Goal: Communication & Community: Answer question/provide support

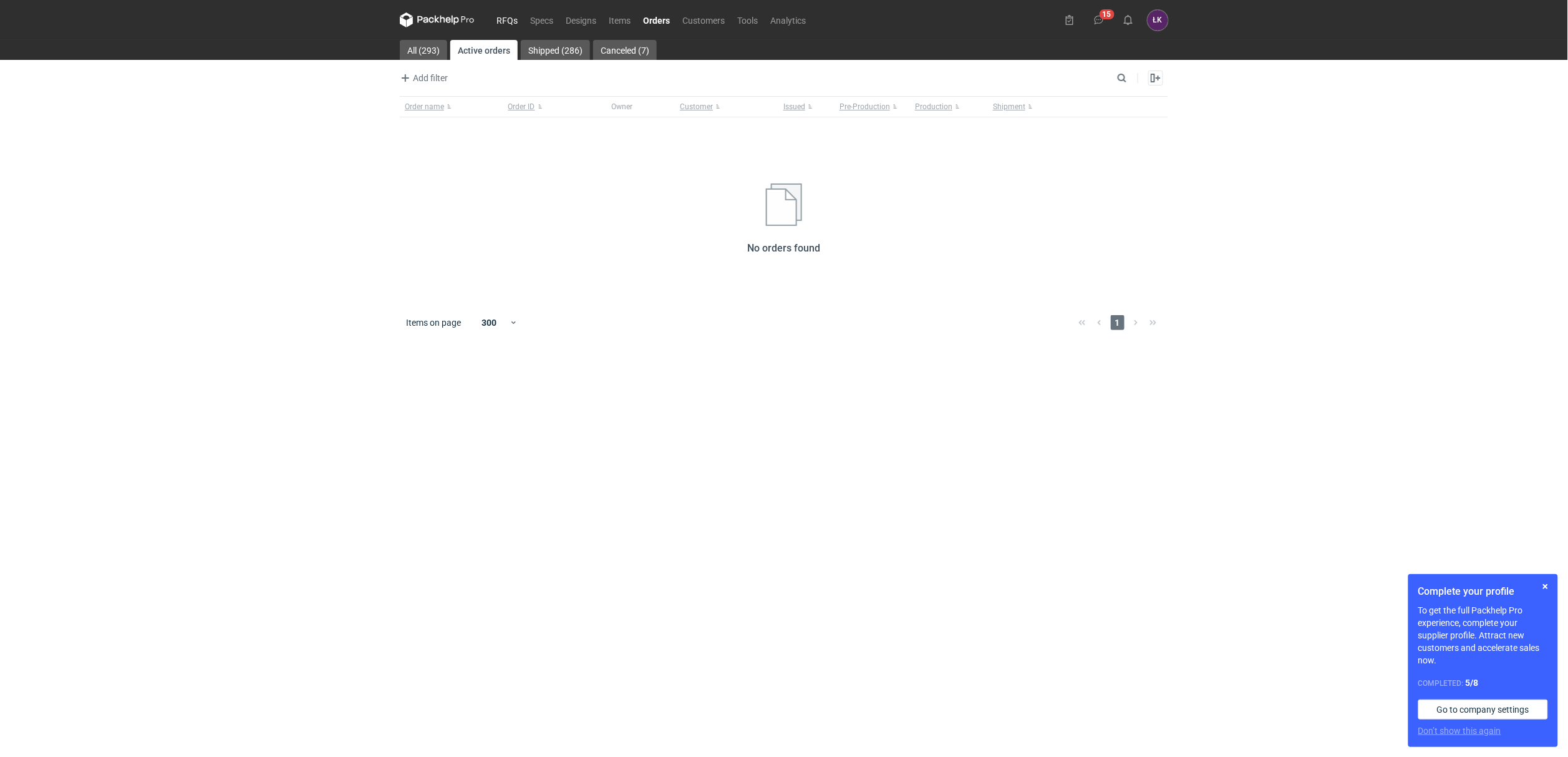
click at [508, 20] on link "RFQs" at bounding box center [507, 20] width 34 height 15
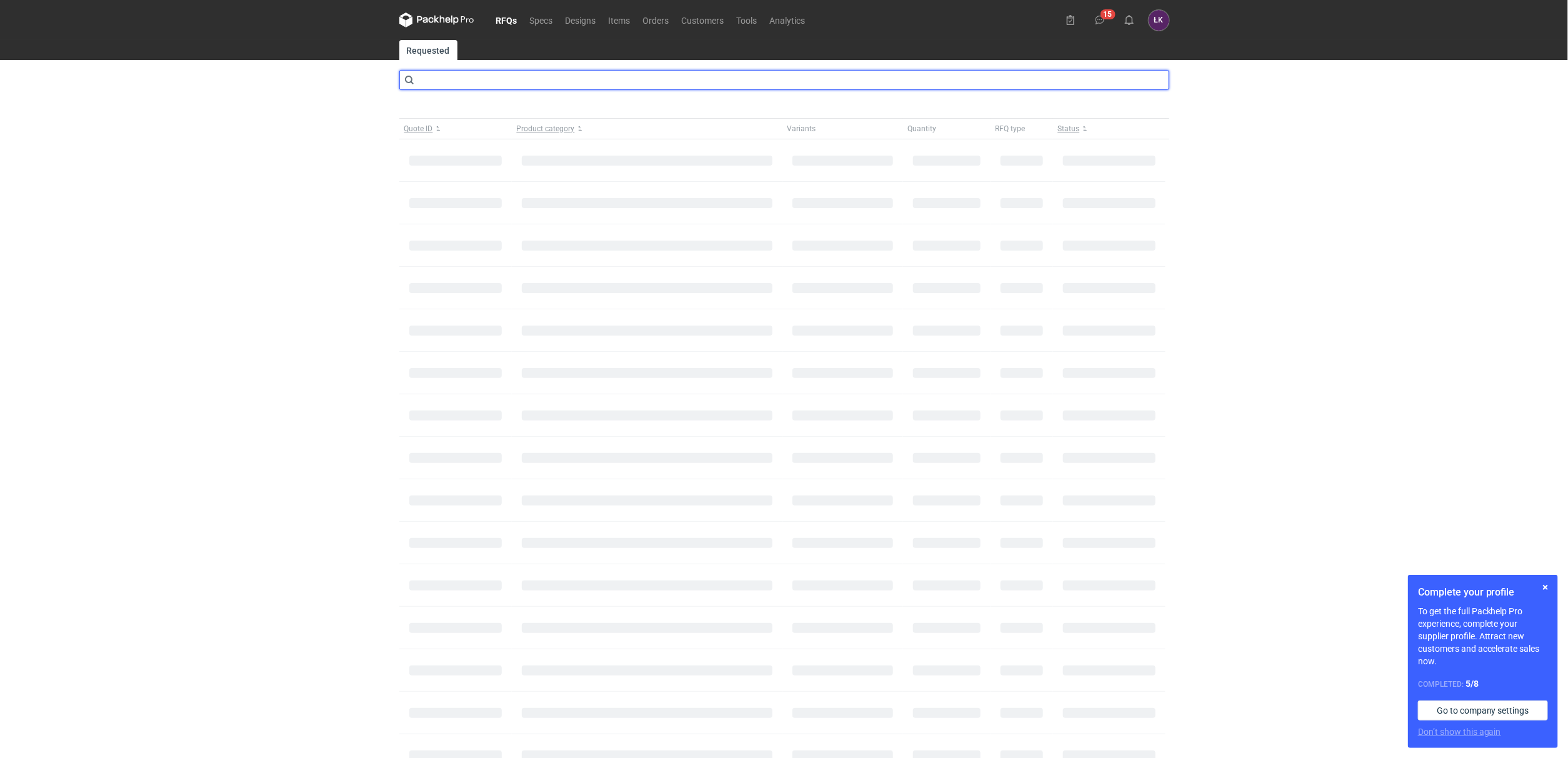
click at [520, 72] on input "text" at bounding box center [784, 80] width 770 height 20
type input "CAHJ"
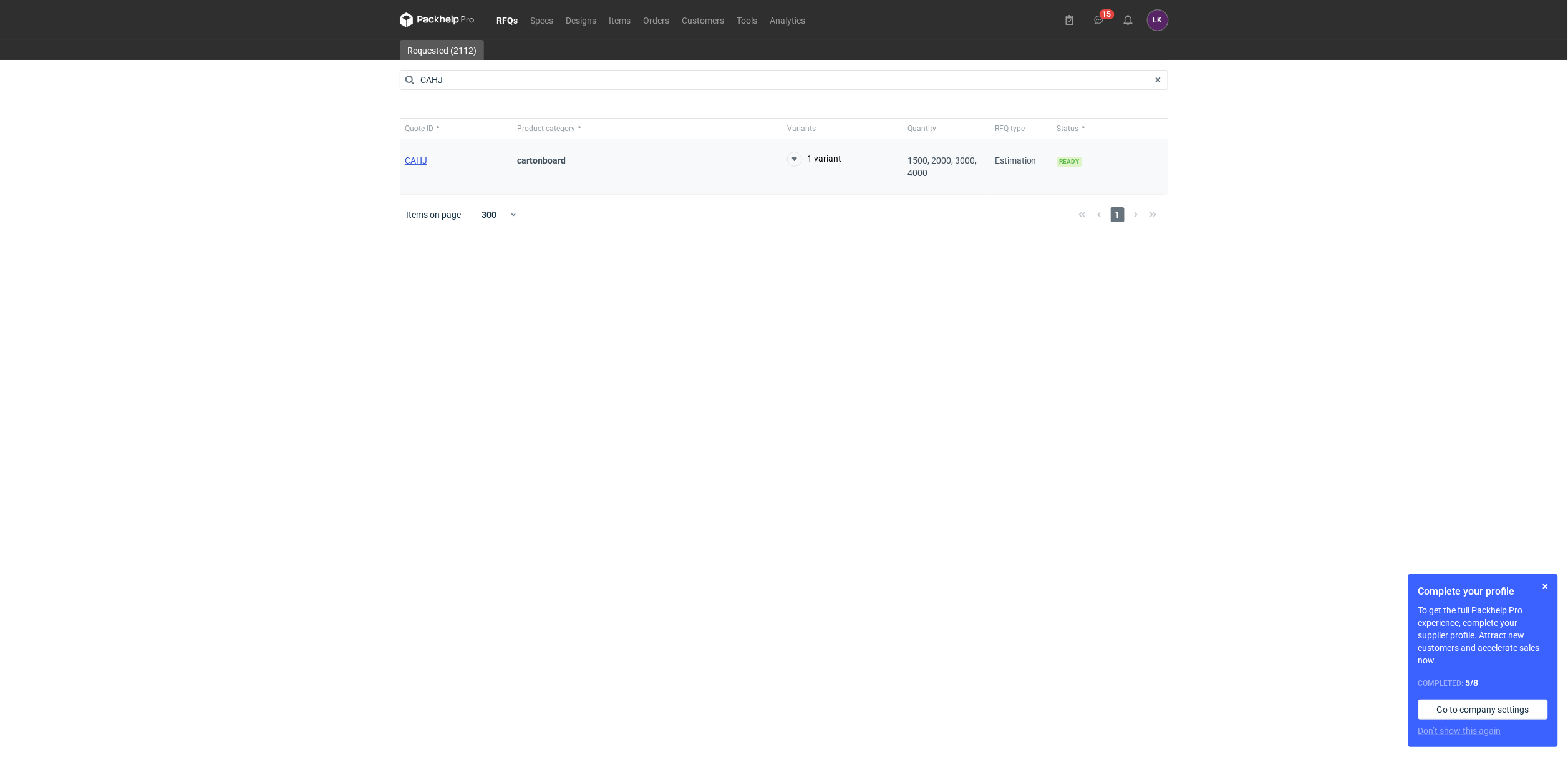
click at [413, 159] on span "CAHJ" at bounding box center [416, 160] width 22 height 10
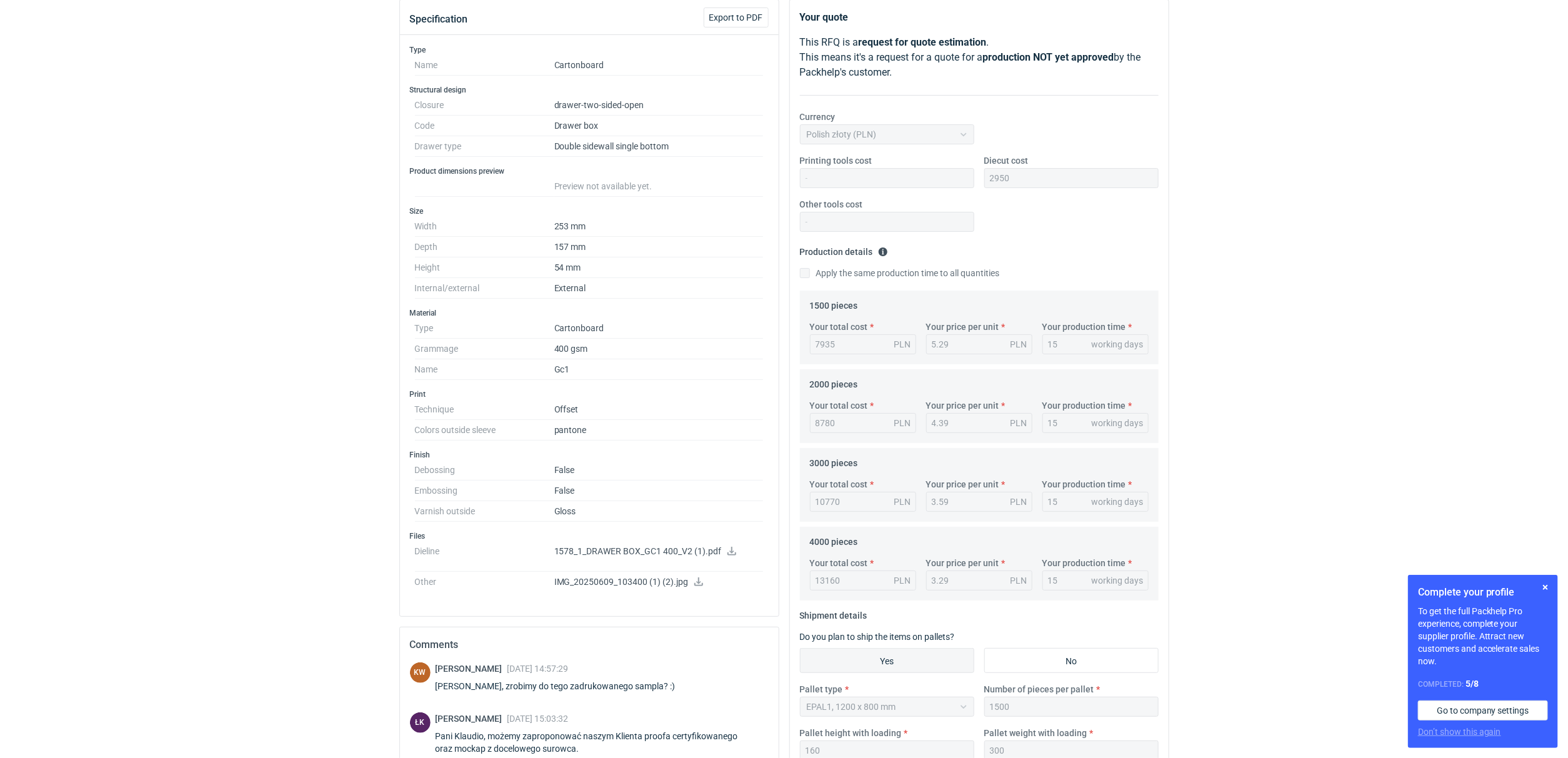
scroll to position [323, 0]
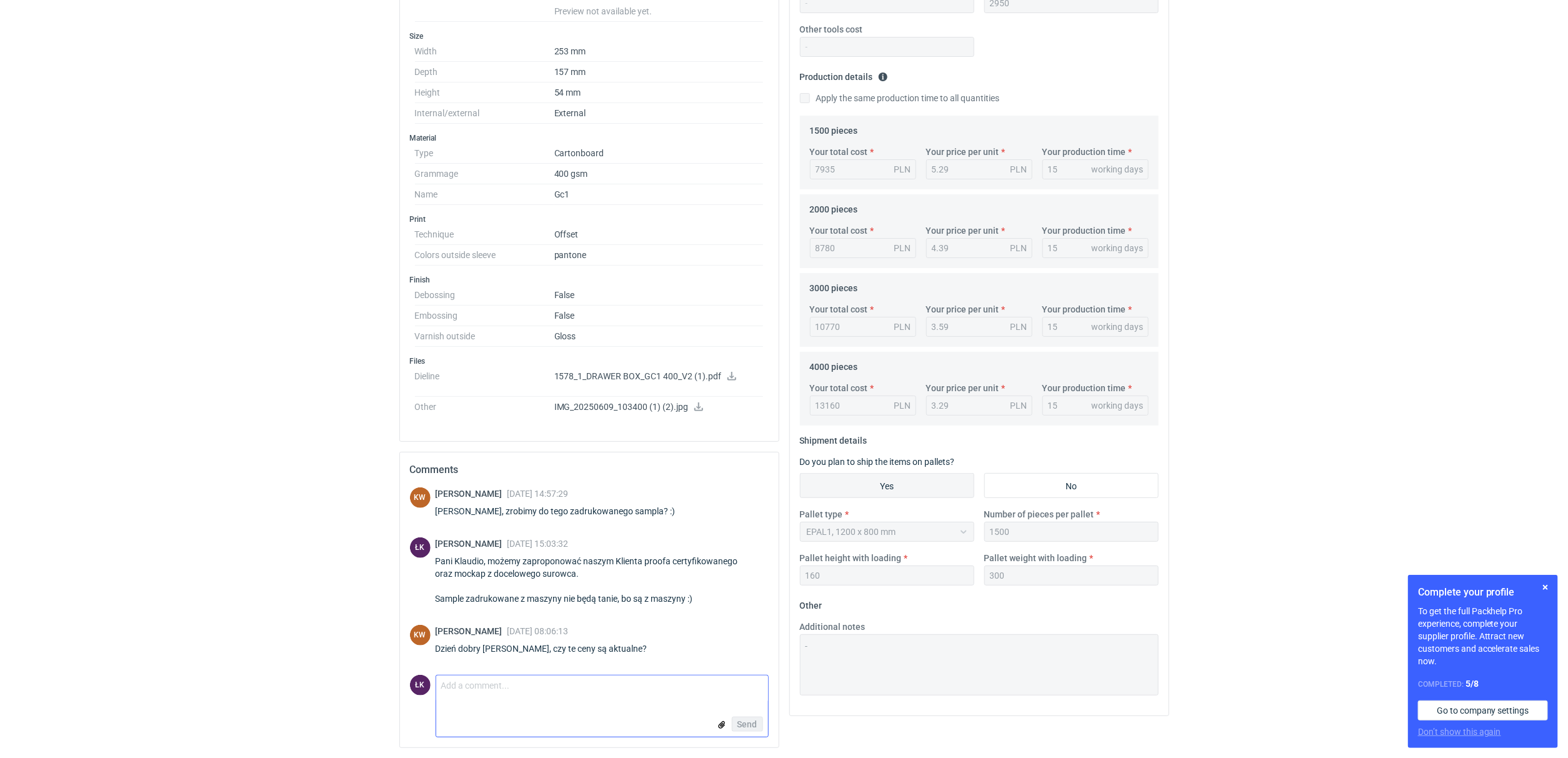
click at [509, 701] on textarea "Comment message" at bounding box center [603, 688] width 332 height 26
type textarea "Dzień dobry, tak, aktualne"
click at [752, 723] on span "Send" at bounding box center [747, 724] width 20 height 8
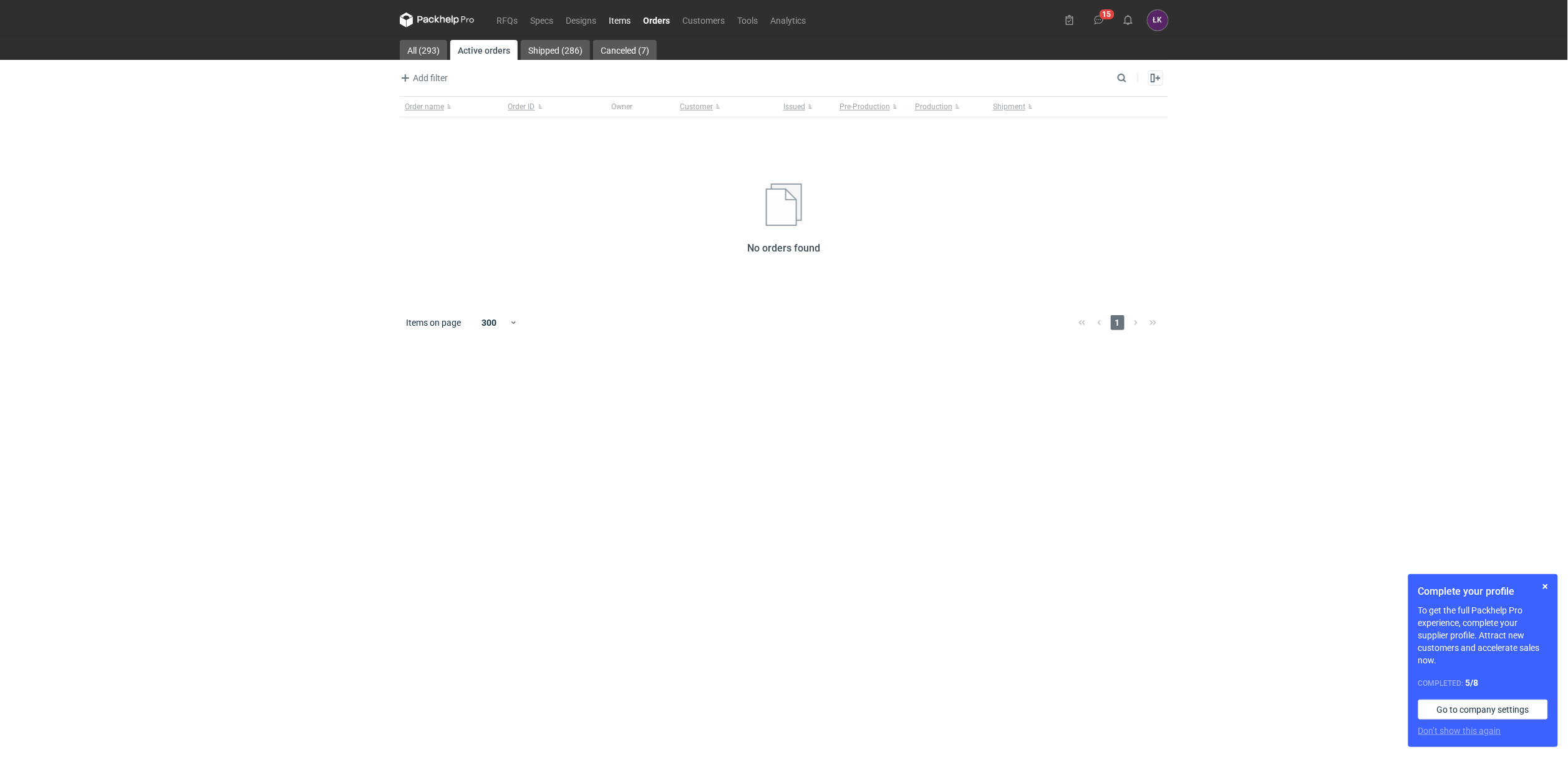
click at [628, 24] on link "Items" at bounding box center [620, 20] width 34 height 15
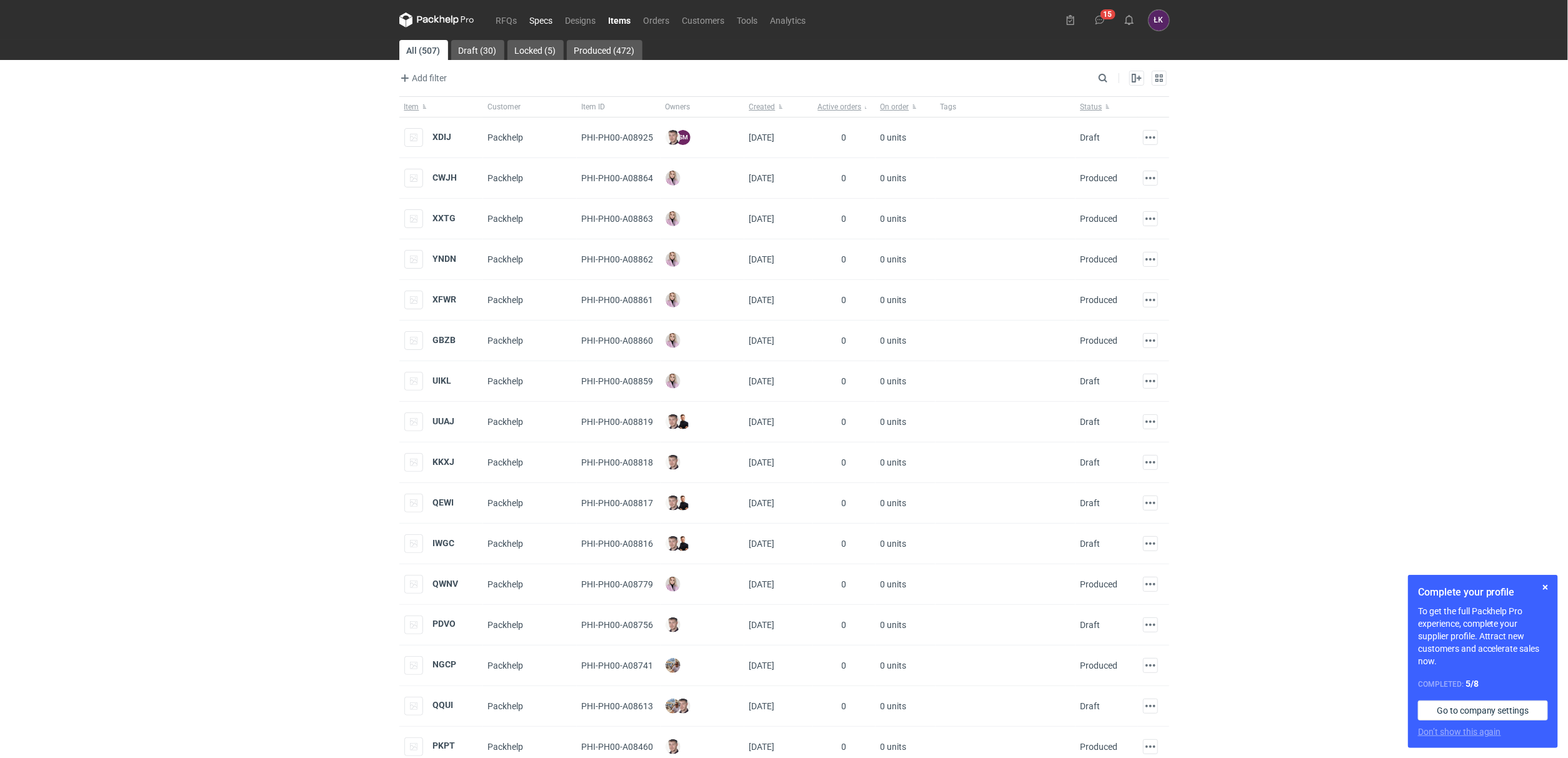
click at [538, 24] on link "Specs" at bounding box center [541, 20] width 36 height 15
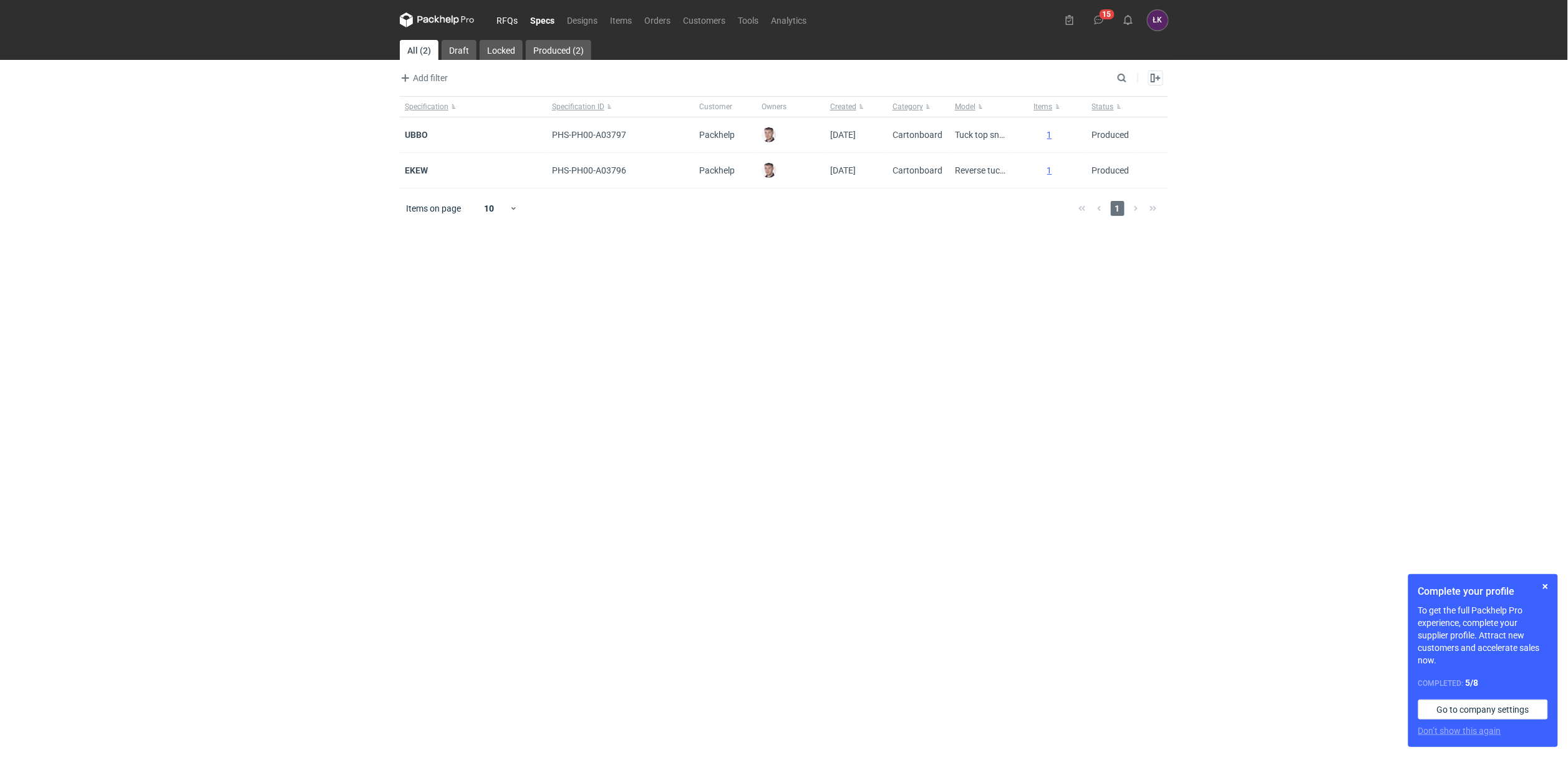
click at [504, 24] on link "RFQs" at bounding box center [507, 20] width 34 height 15
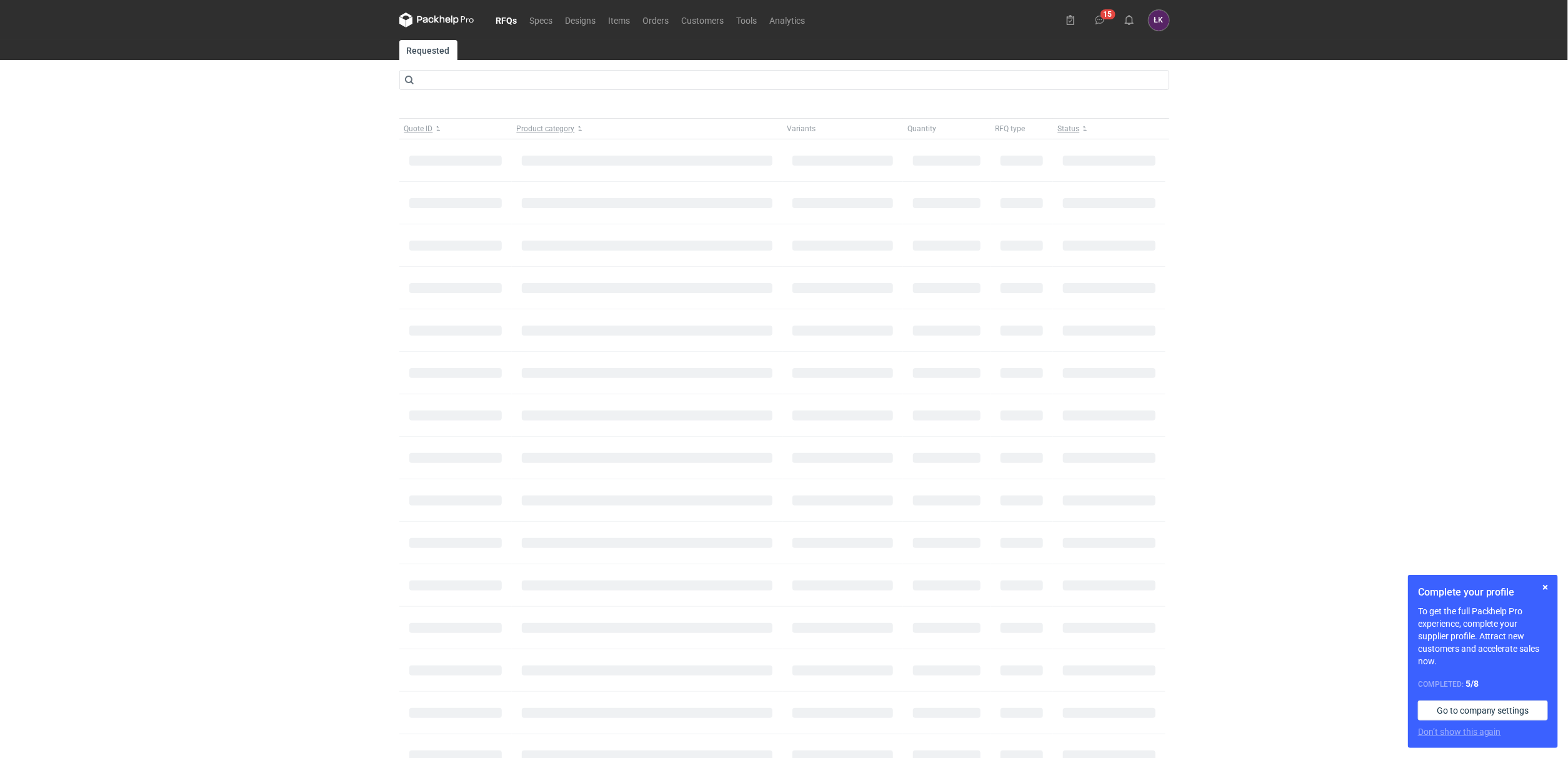
click at [284, 562] on div "RFQs Specs Designs Items Orders Customers Tools Analytics 15 ŁK Łukasz Kowalski…" at bounding box center [784, 379] width 1568 height 758
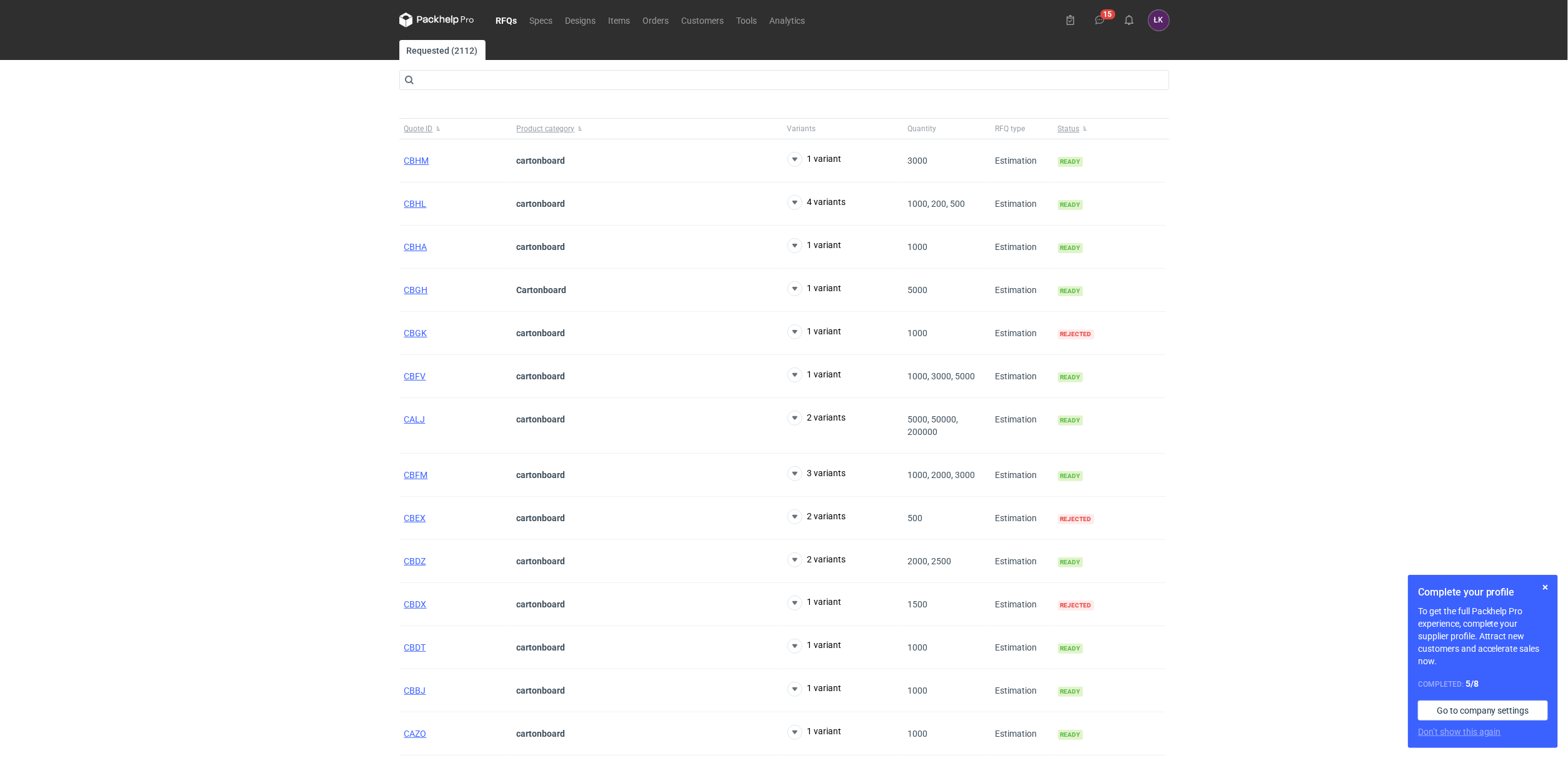
click at [1436, 394] on div "RFQs Specs Designs Items Orders Customers Tools Analytics 15 ŁK Łukasz Kowalski…" at bounding box center [784, 379] width 1568 height 758
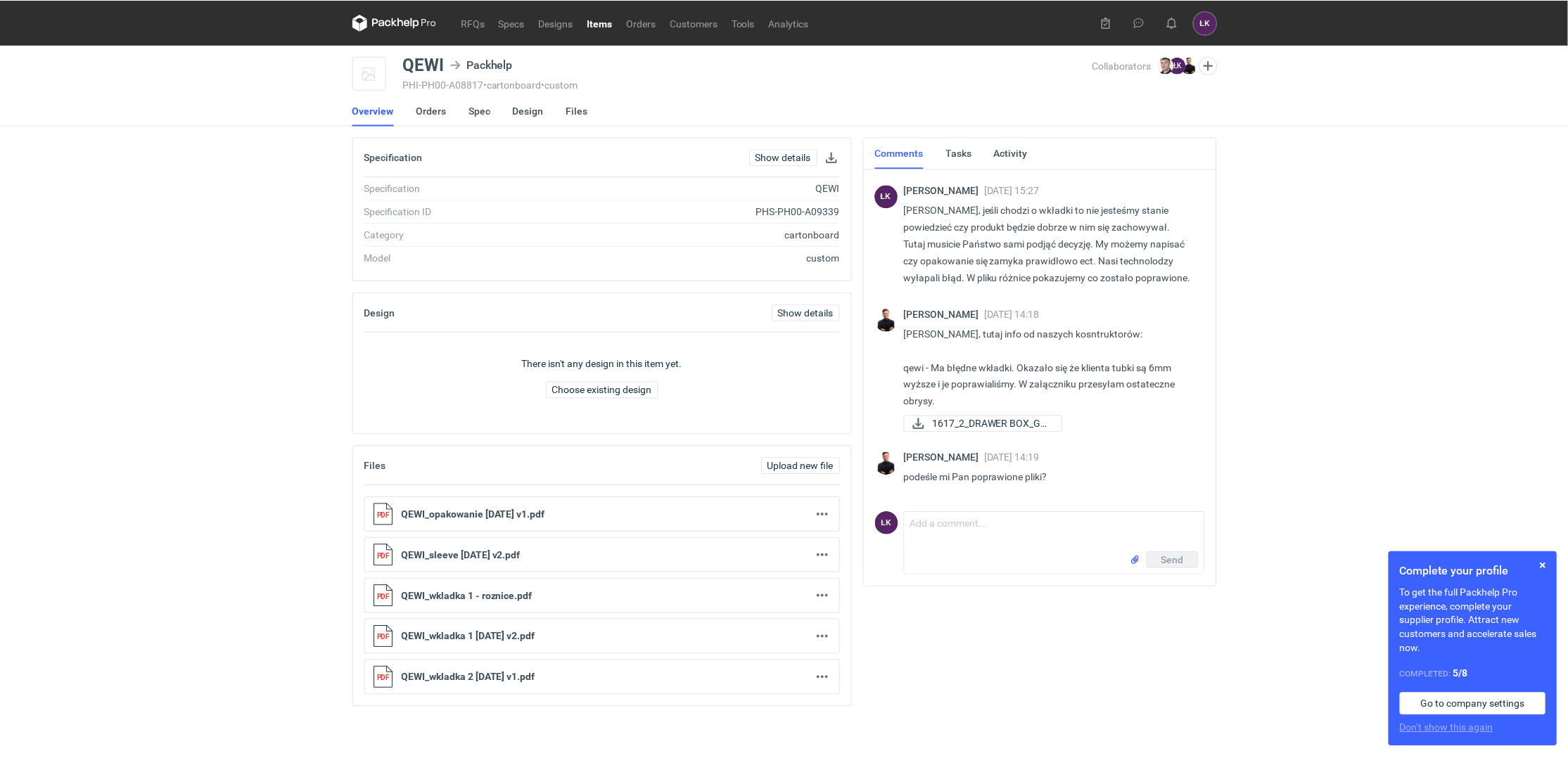
scroll to position [157, 0]
click at [821, 462] on span "Upload new file" at bounding box center [803, 466] width 66 height 9
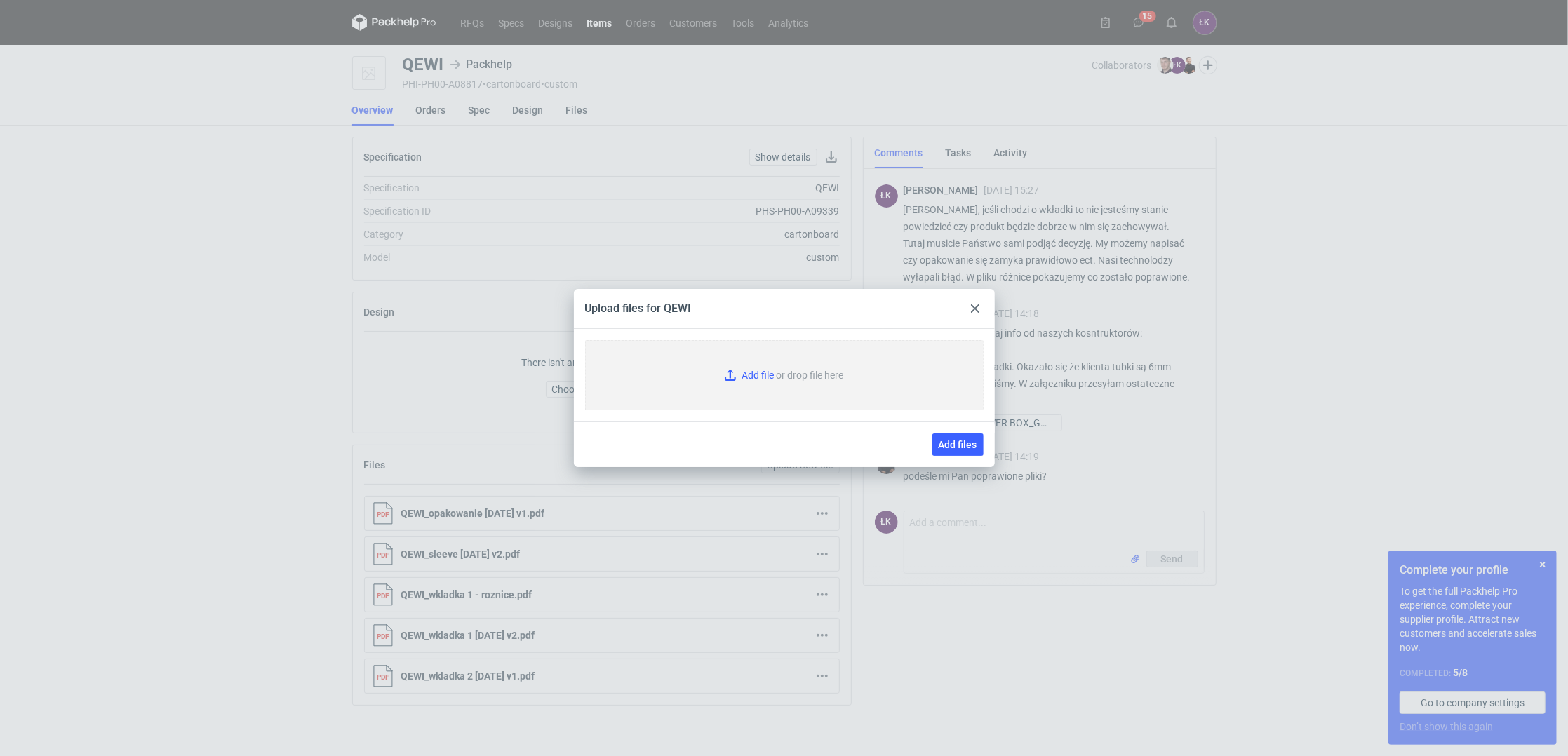
click at [762, 379] on input "Add file or drop file here" at bounding box center [784, 375] width 399 height 70
type input "C:\fakepath\QEWI_opakowanie 2025-07-21 v1.pdf"
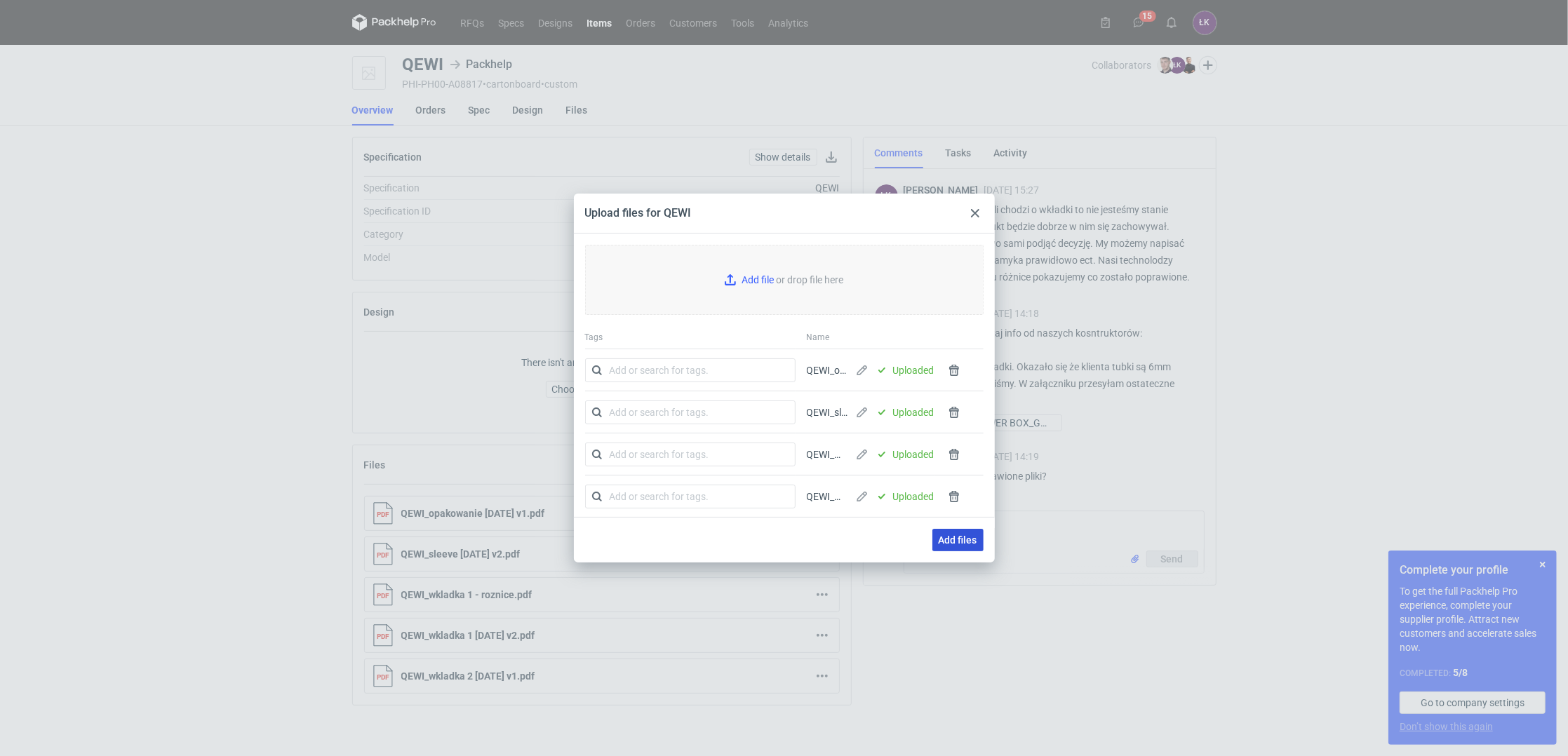
click at [964, 537] on span "Add files" at bounding box center [957, 540] width 39 height 9
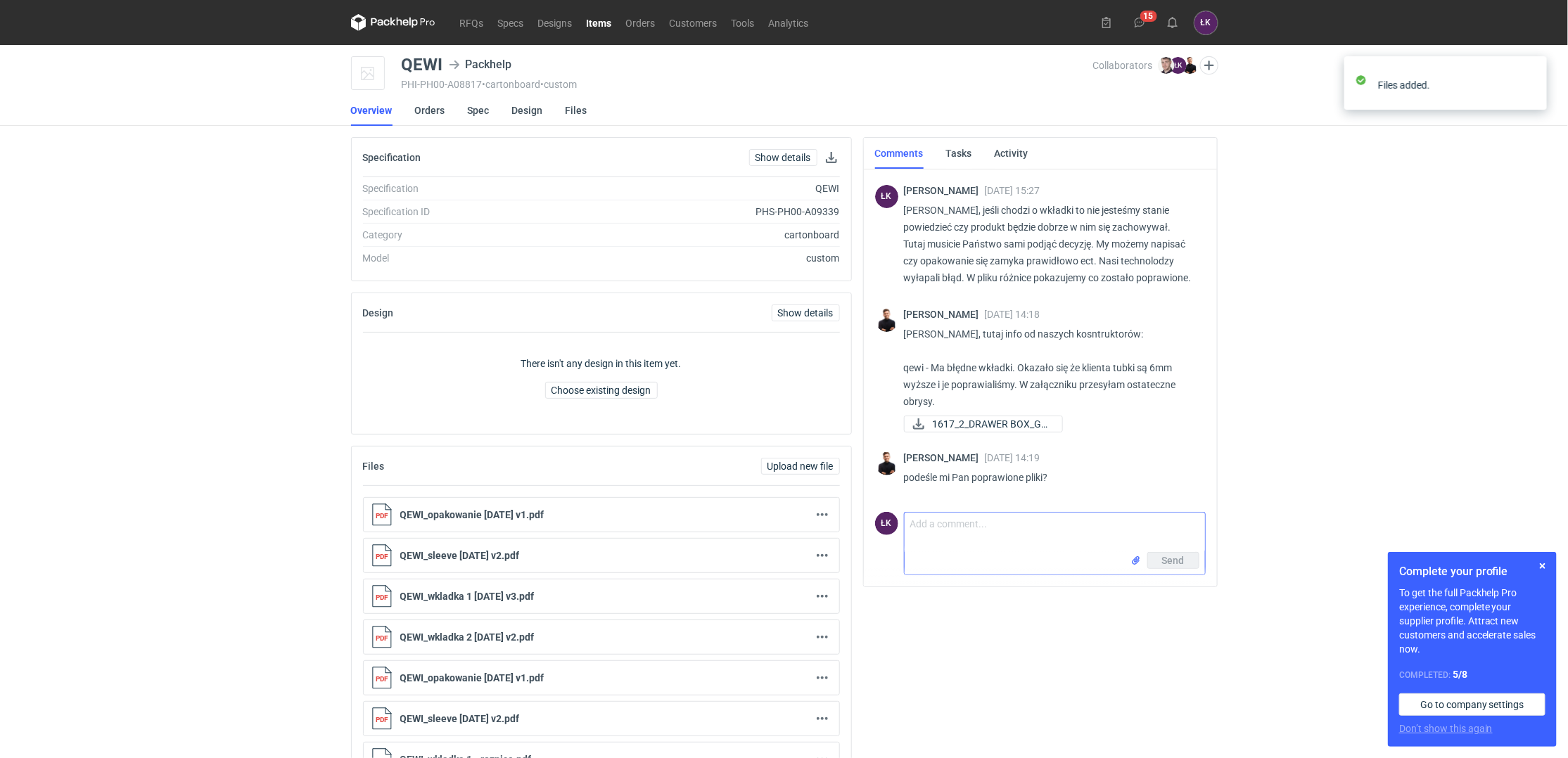
click at [995, 543] on textarea "Comment message" at bounding box center [1055, 532] width 301 height 39
type textarea "załączone"
click at [1188, 563] on button "Send" at bounding box center [1174, 560] width 52 height 17
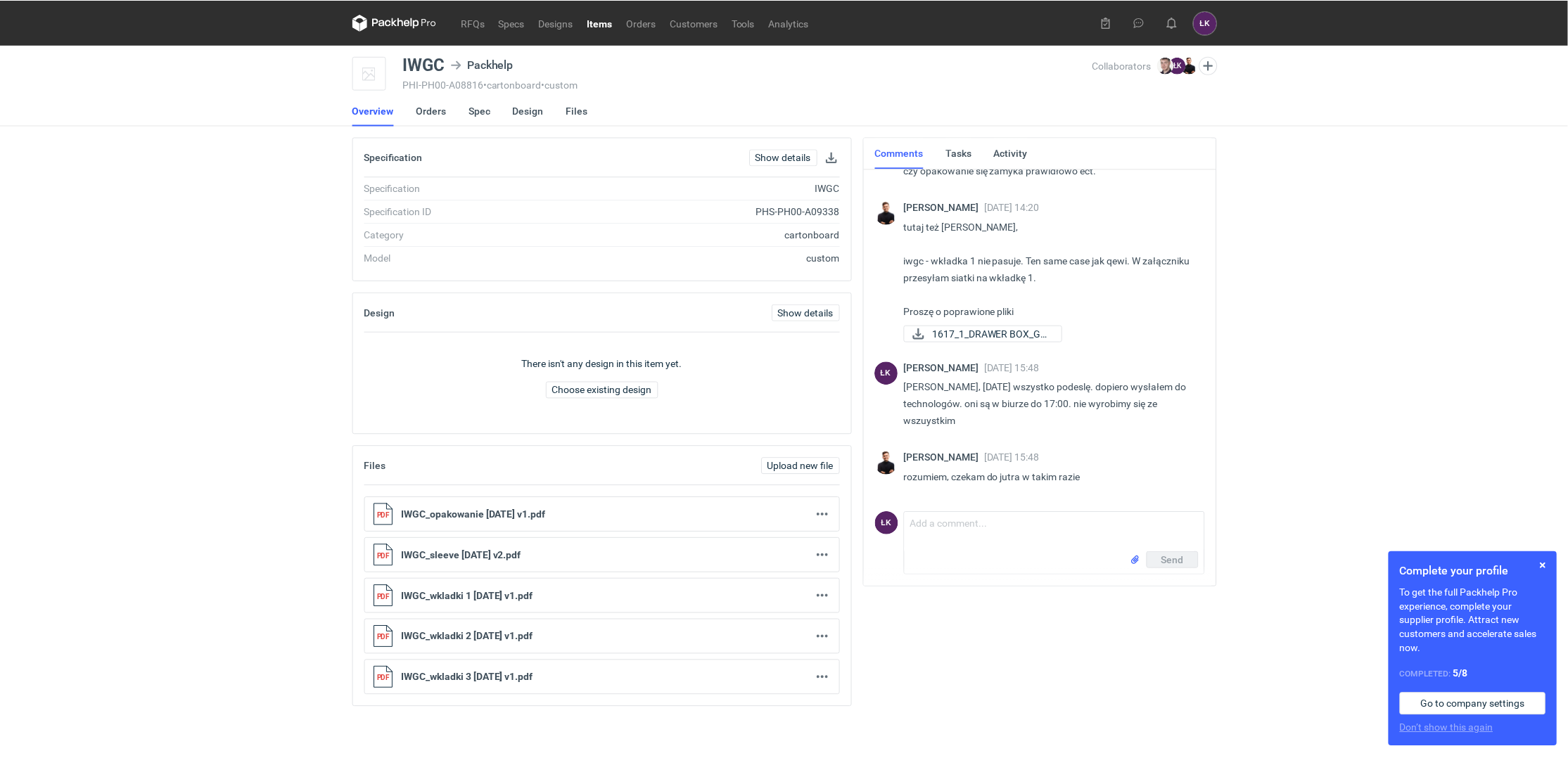
scroll to position [231, 0]
click at [797, 465] on span "Upload new file" at bounding box center [803, 466] width 66 height 9
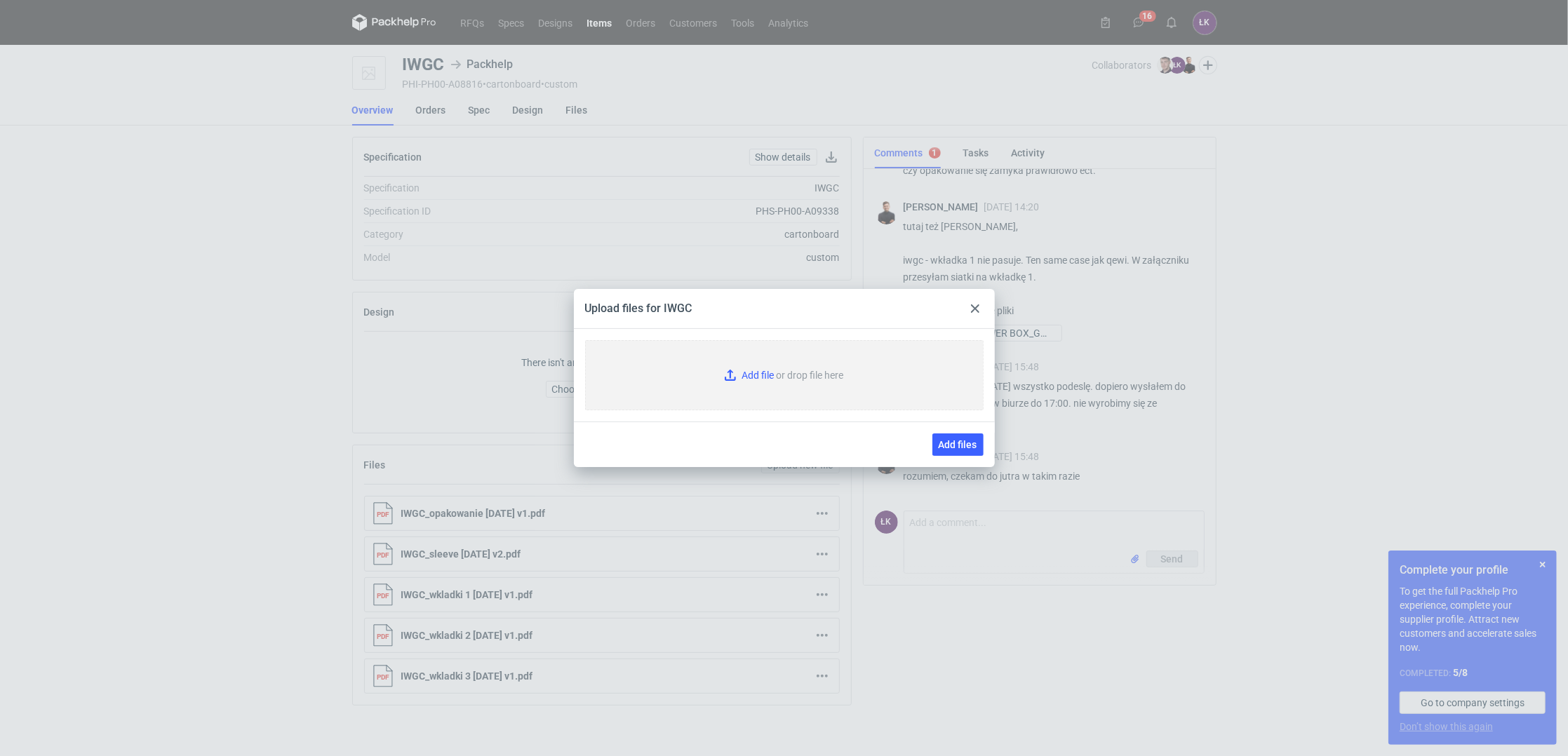
click at [757, 374] on input "Add file or drop file here" at bounding box center [784, 375] width 399 height 70
type input "C:\fakepath\IWGC_opakowanie 2025-07-21 v1.pdf"
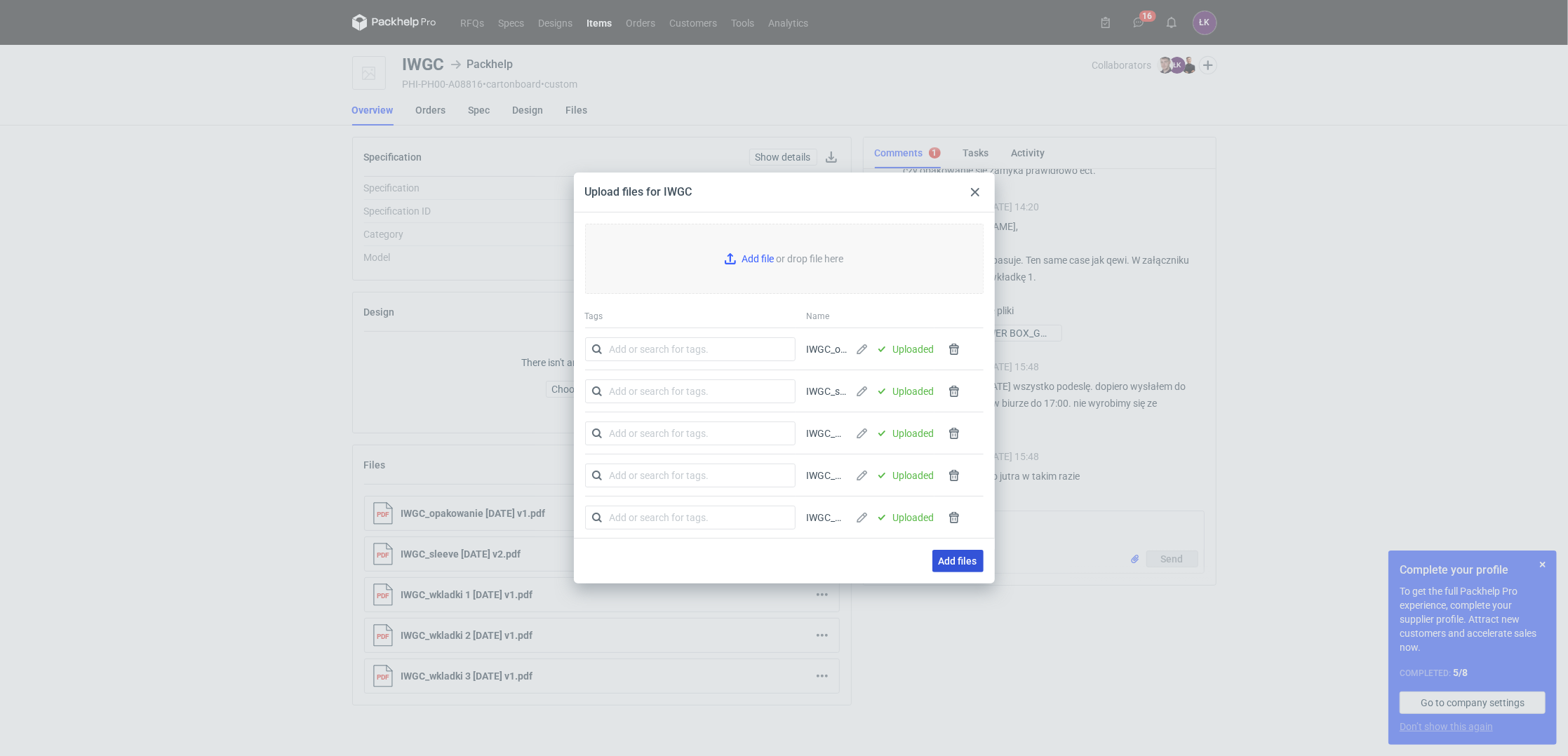
click at [946, 561] on span "Add files" at bounding box center [957, 561] width 39 height 9
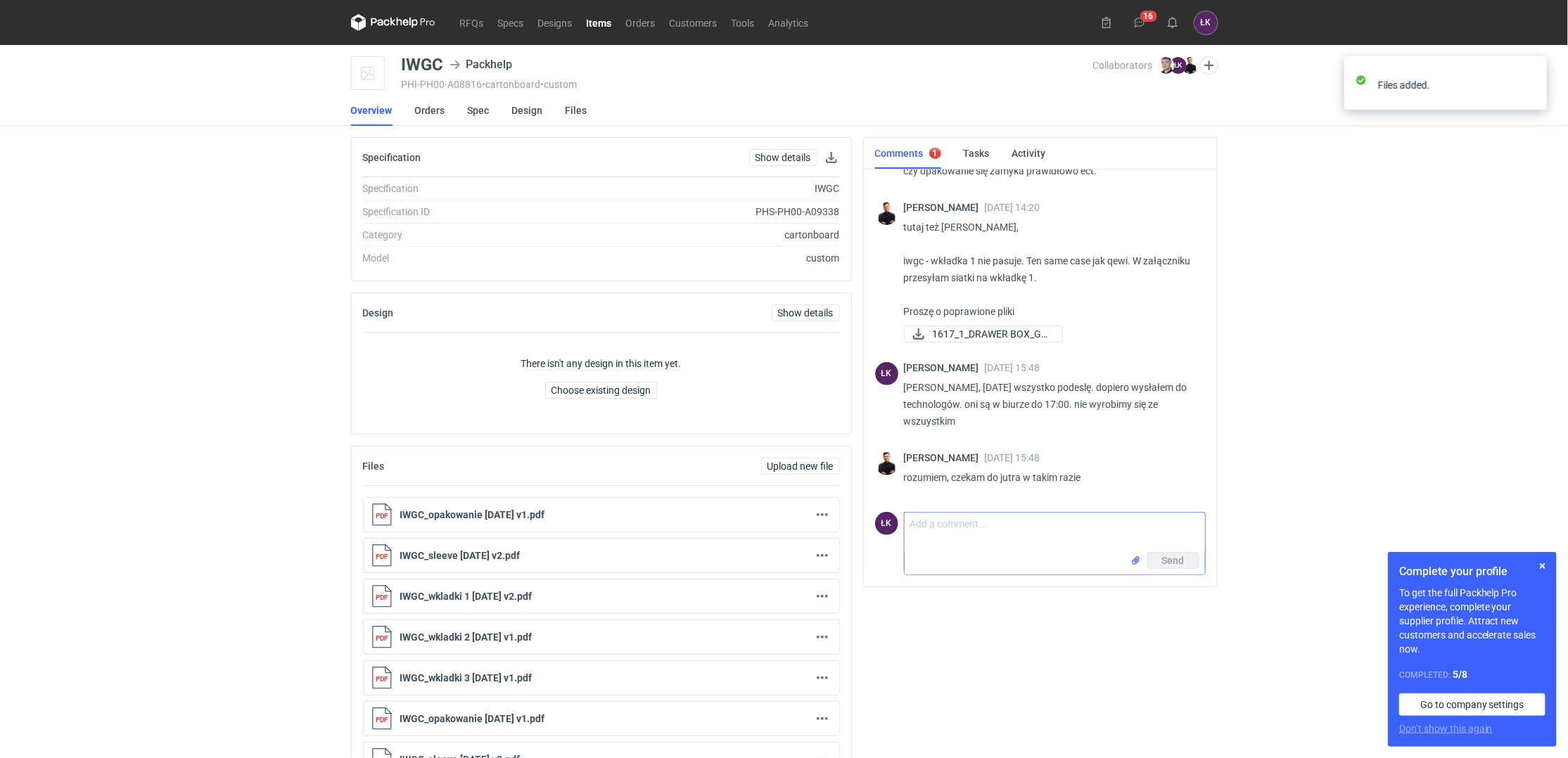
click at [951, 545] on textarea "Comment message" at bounding box center [1055, 532] width 301 height 39
type textarea "załączone"
click at [1198, 564] on button "Send" at bounding box center [1174, 560] width 52 height 17
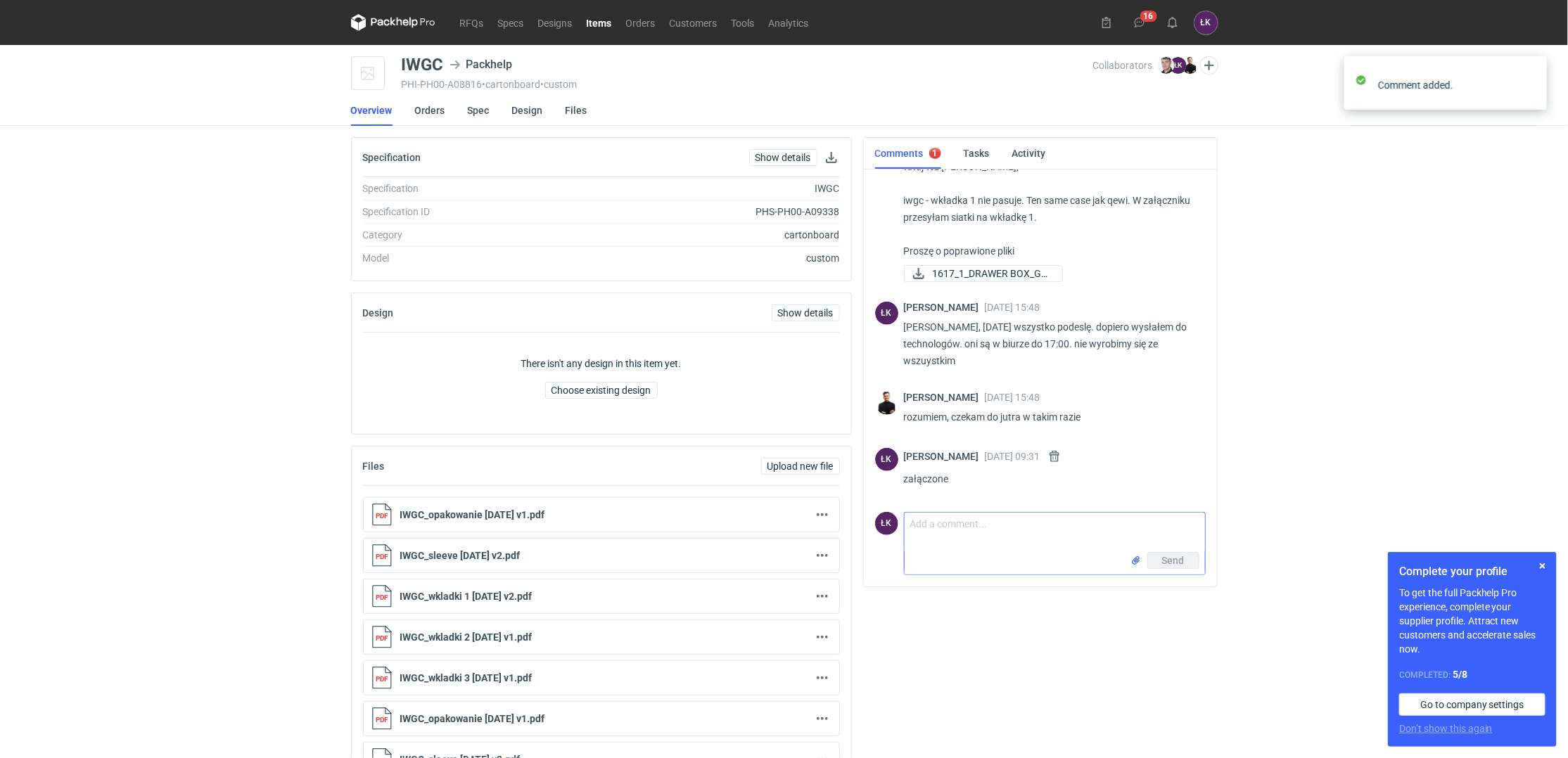
scroll to position [292, 0]
click at [935, 672] on div "Comments 1 Tasks Activity Maciej Sikora 18 Jul 2025 15:49 wycena CAOX-5 poprosz…" at bounding box center [1040, 530] width 366 height 786
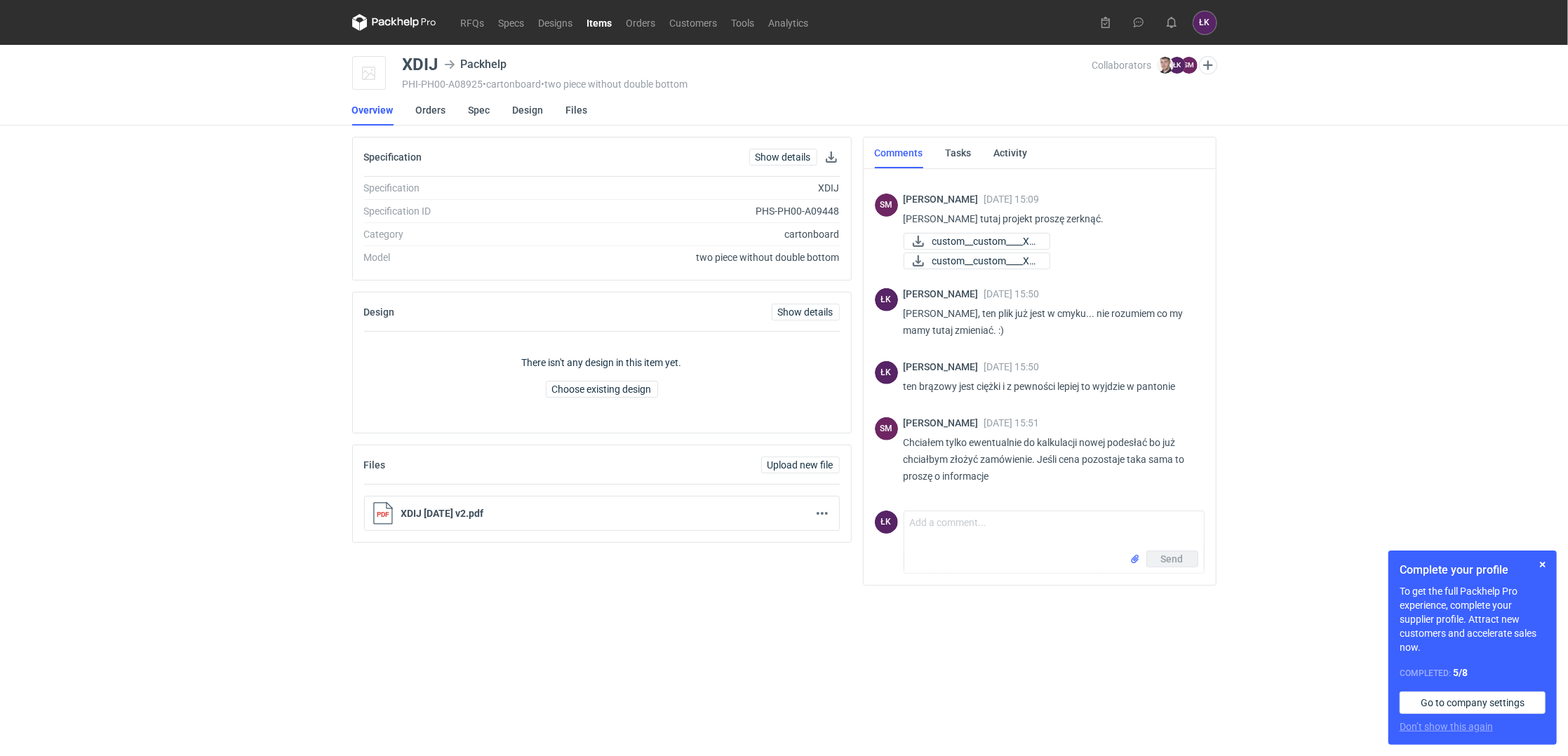
scroll to position [490, 0]
click at [1541, 568] on button "button" at bounding box center [1543, 564] width 17 height 17
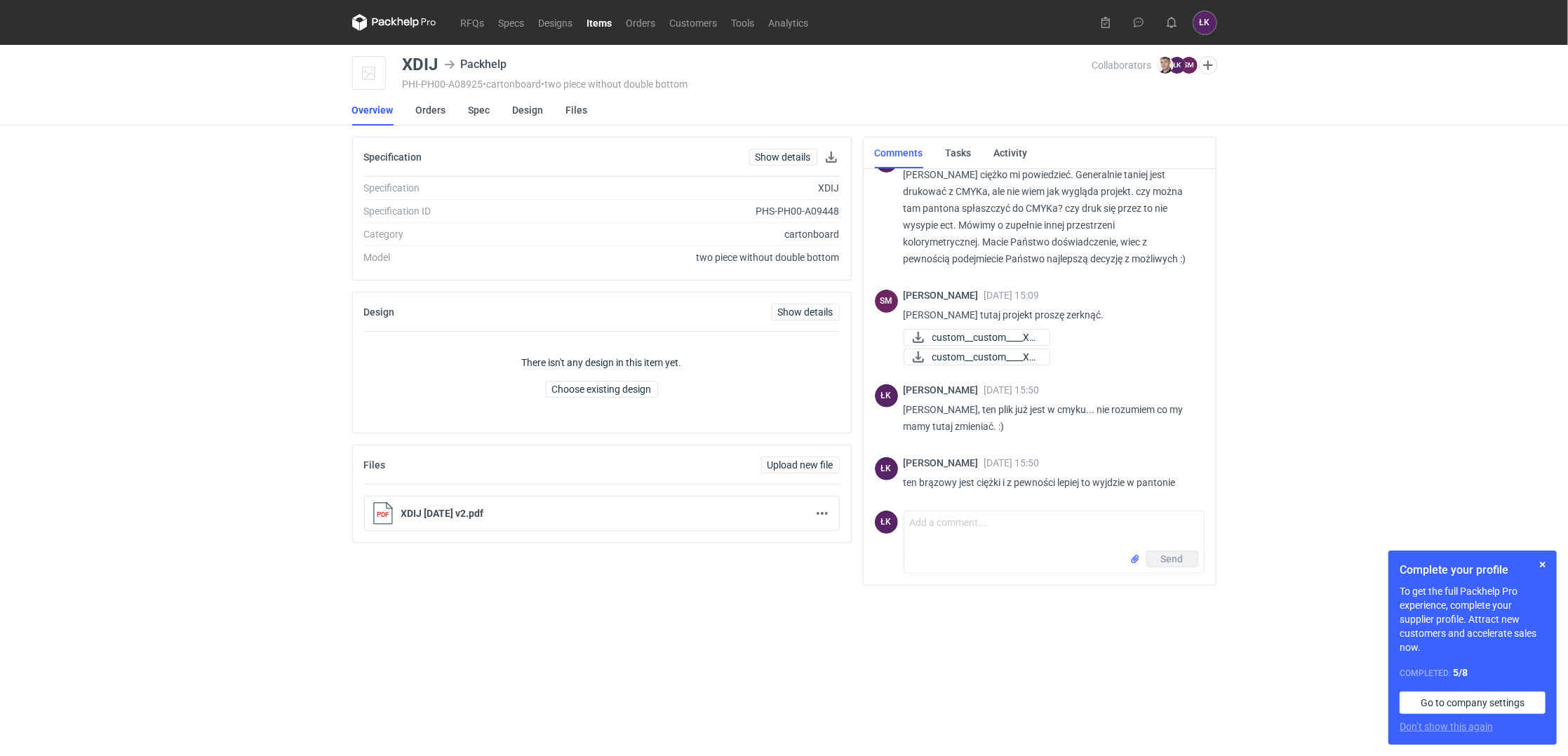
scroll to position [490, 0]
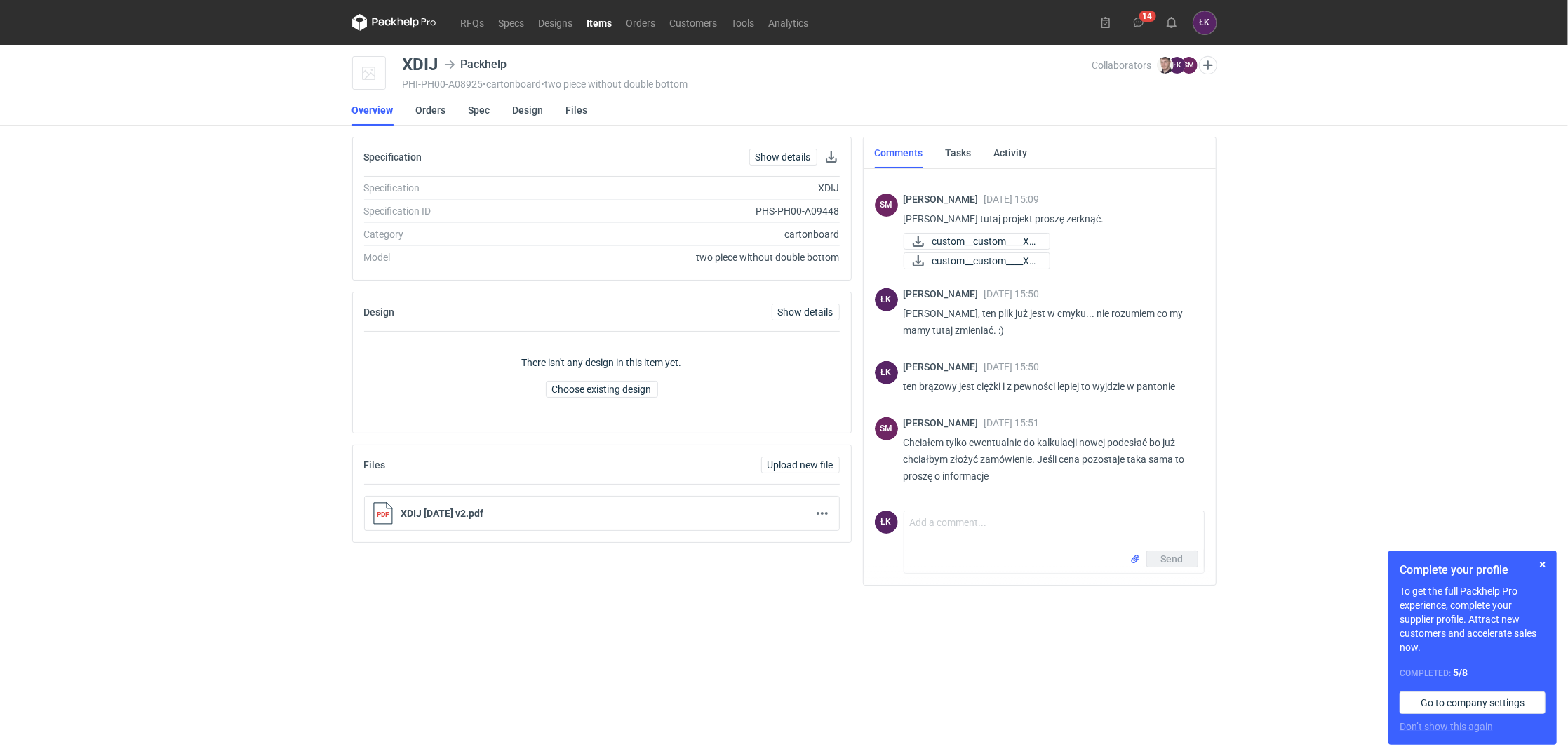
click at [952, 554] on div "Send" at bounding box center [1054, 562] width 300 height 23
click at [946, 534] on textarea "Comment message" at bounding box center [1054, 531] width 300 height 39
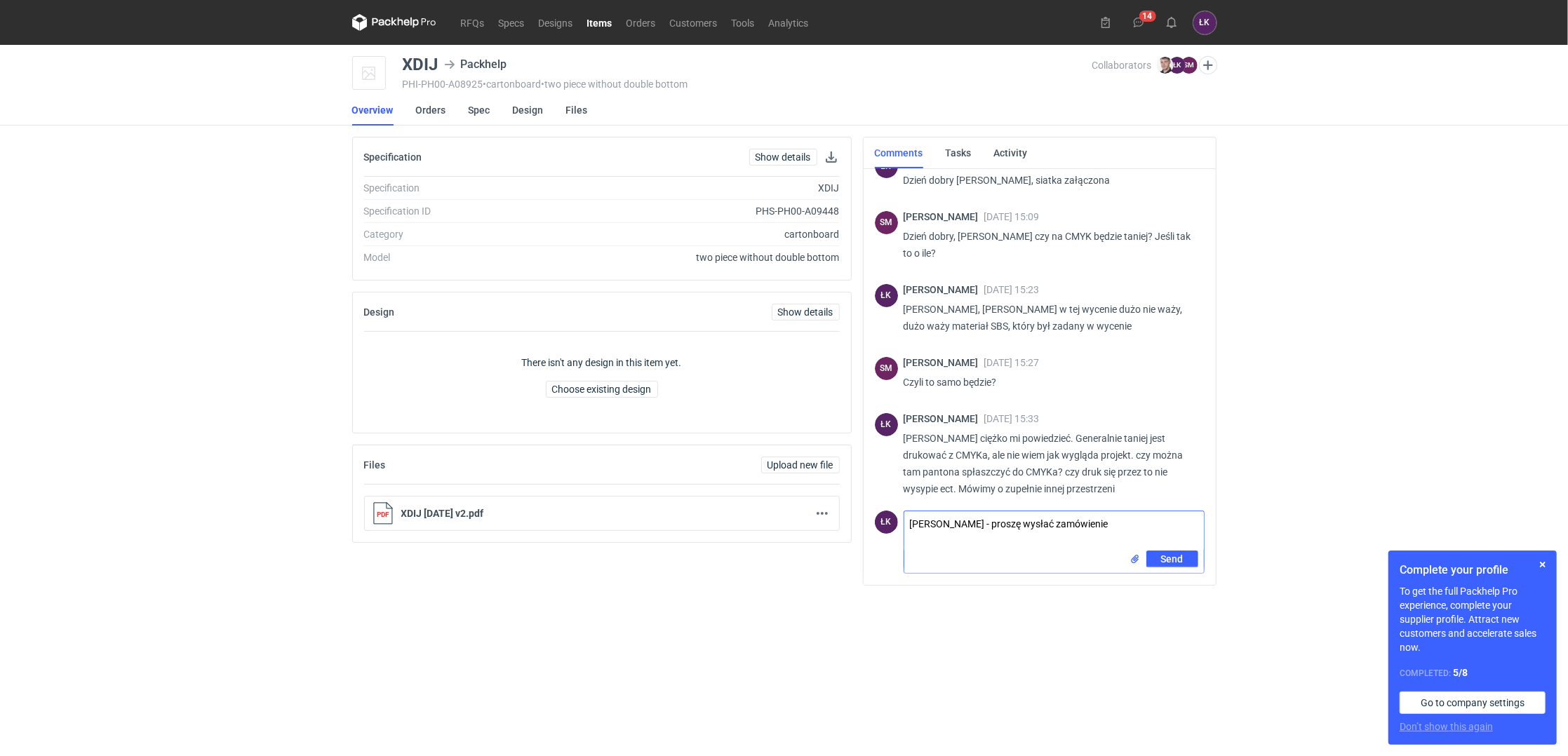
scroll to position [0, 0]
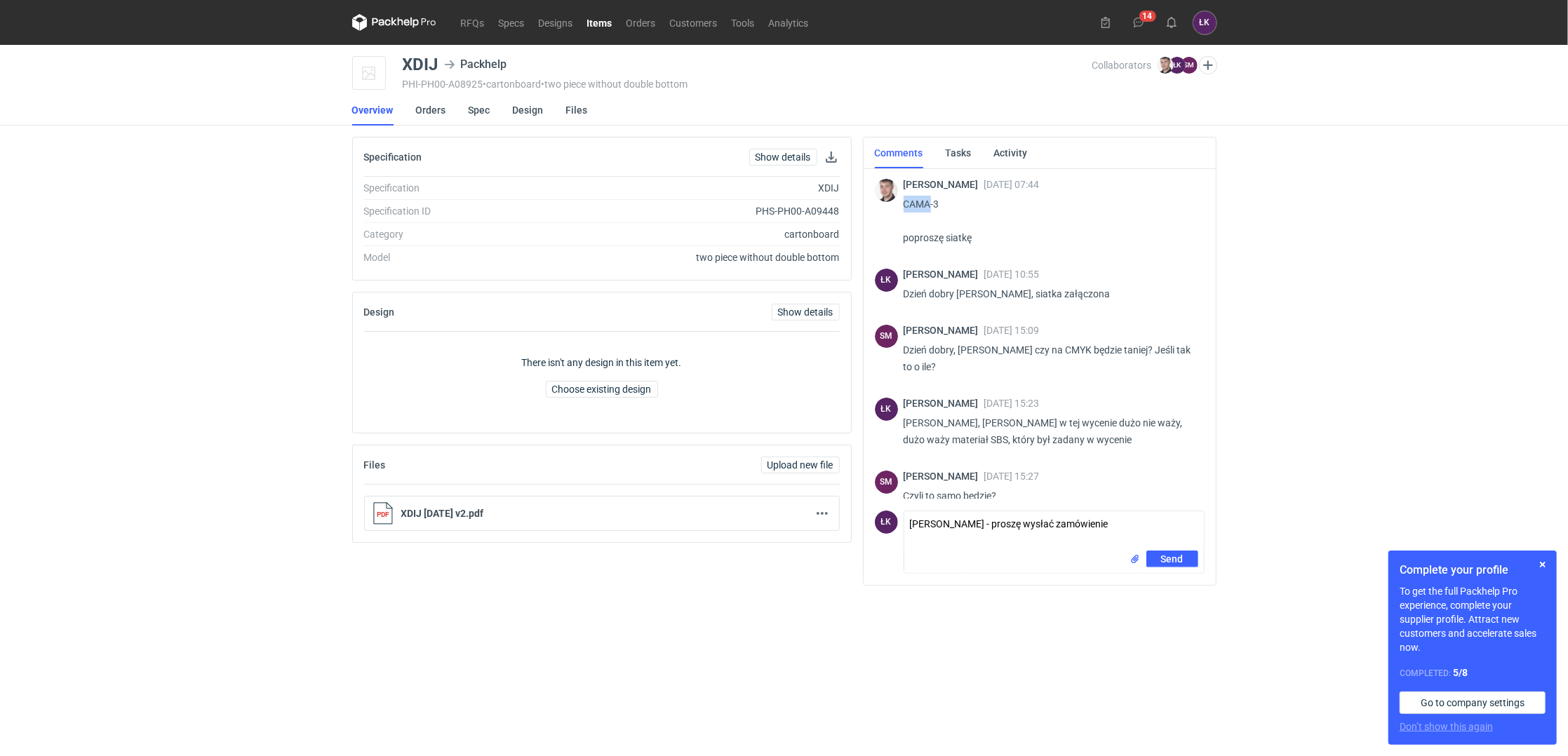
drag, startPoint x: 906, startPoint y: 202, endPoint x: 931, endPoint y: 199, distance: 25.2
click at [931, 199] on p "CAMA-3 poproszę siatkę" at bounding box center [1049, 221] width 290 height 50
copy p "CAMA"
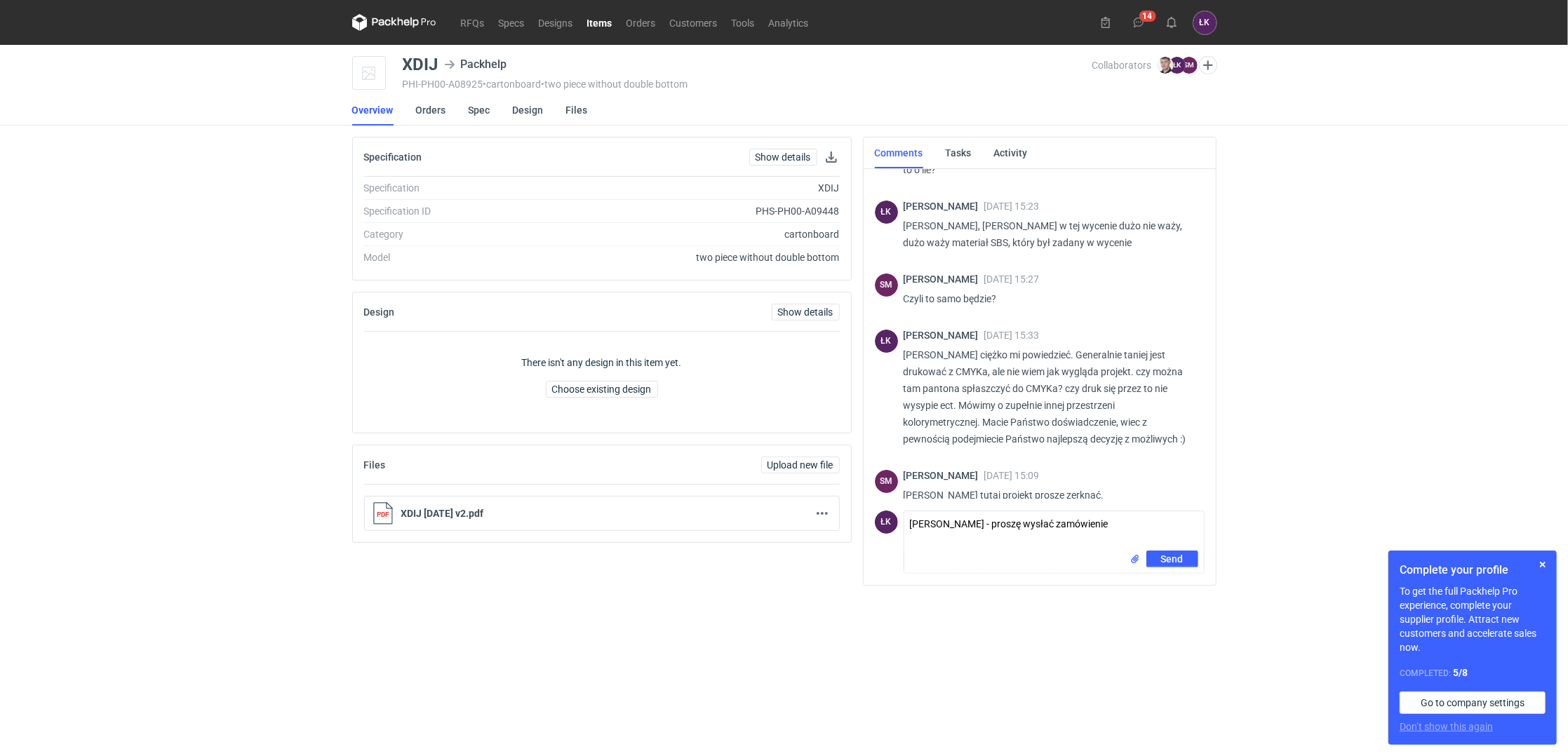
scroll to position [490, 0]
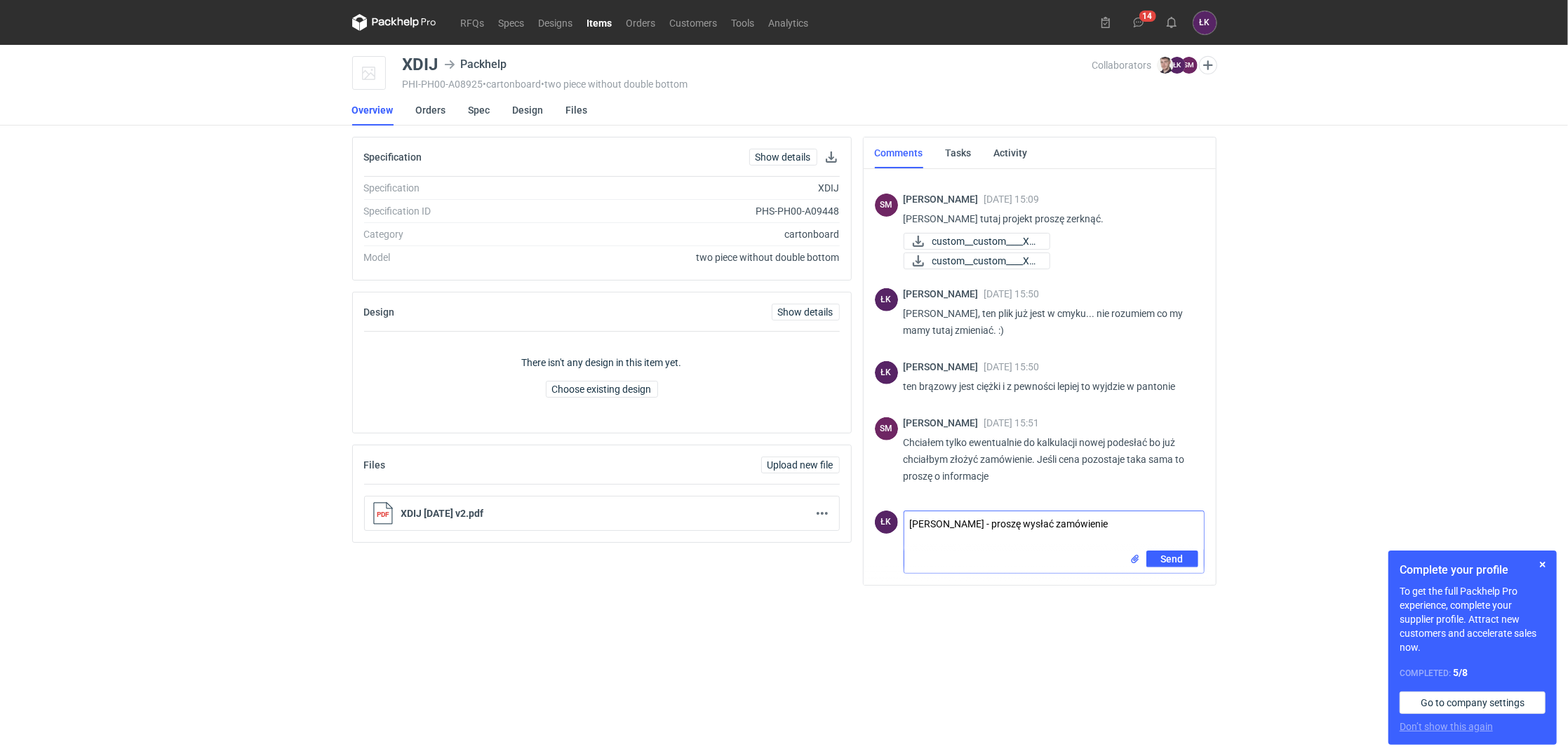
click at [1138, 522] on textarea "Panie Sebastianie - proszę wysłać zamówienie" at bounding box center [1054, 531] width 300 height 39
type textarea "Panie Sebastianie - proszę wysłać zamówienie. cena będzie taka sama"
click at [1184, 563] on button "Send" at bounding box center [1172, 559] width 52 height 17
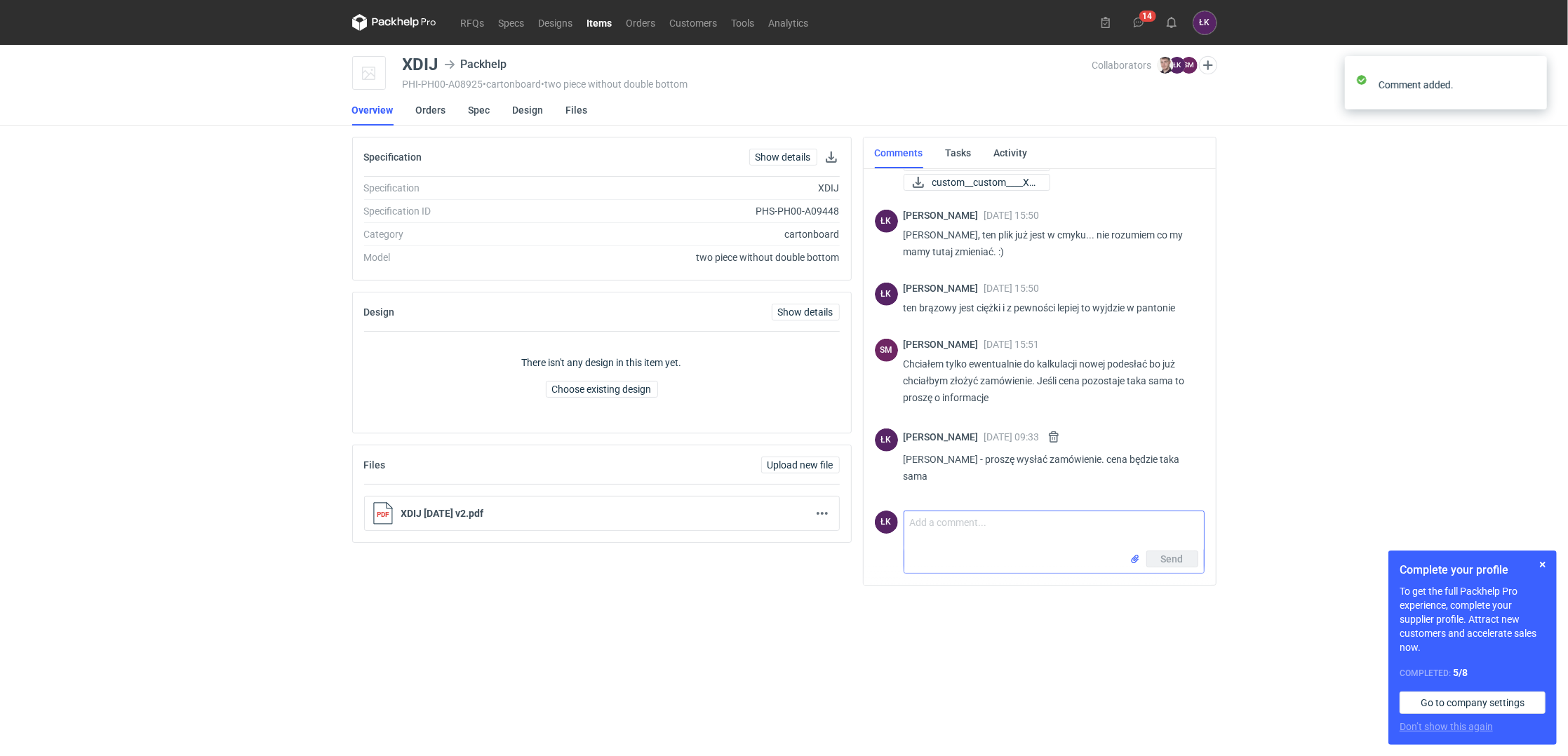
scroll to position [569, 0]
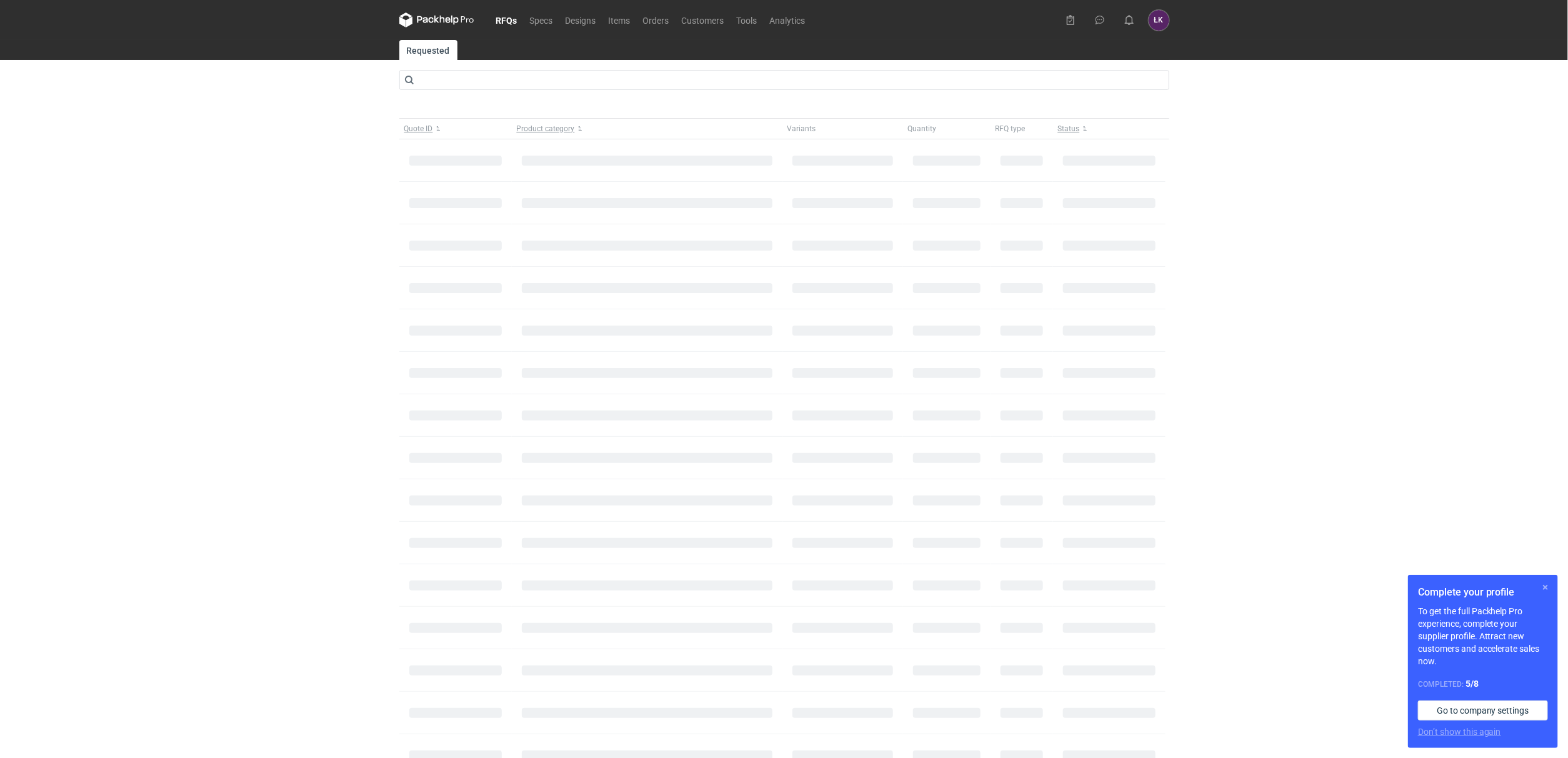
click at [1547, 584] on button "button" at bounding box center [1545, 587] width 15 height 15
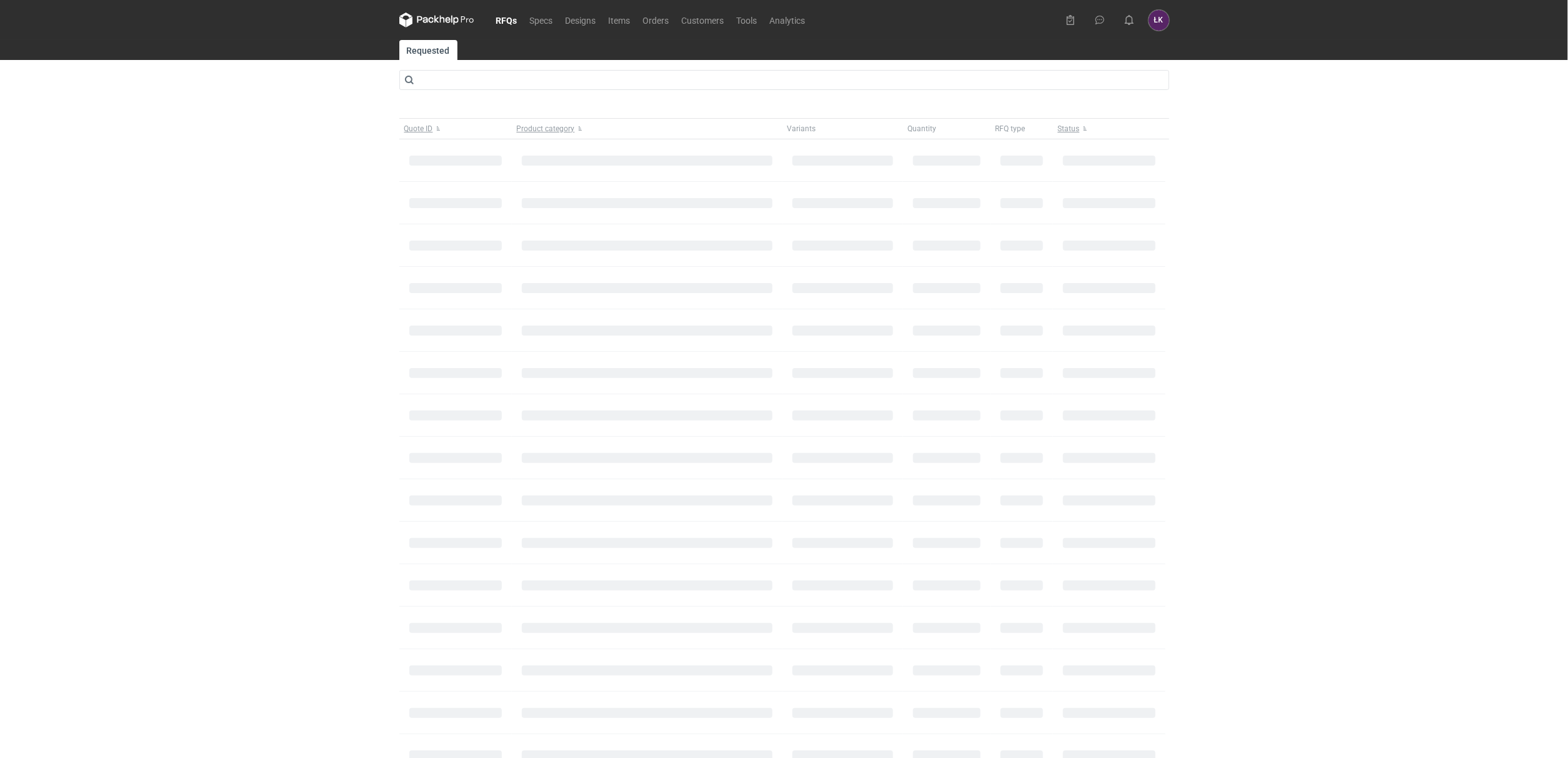
click at [1486, 540] on div "RFQs Specs Designs Items Orders Customers Tools Analytics [PERSON_NAME] Kowalsk…" at bounding box center [784, 379] width 1568 height 758
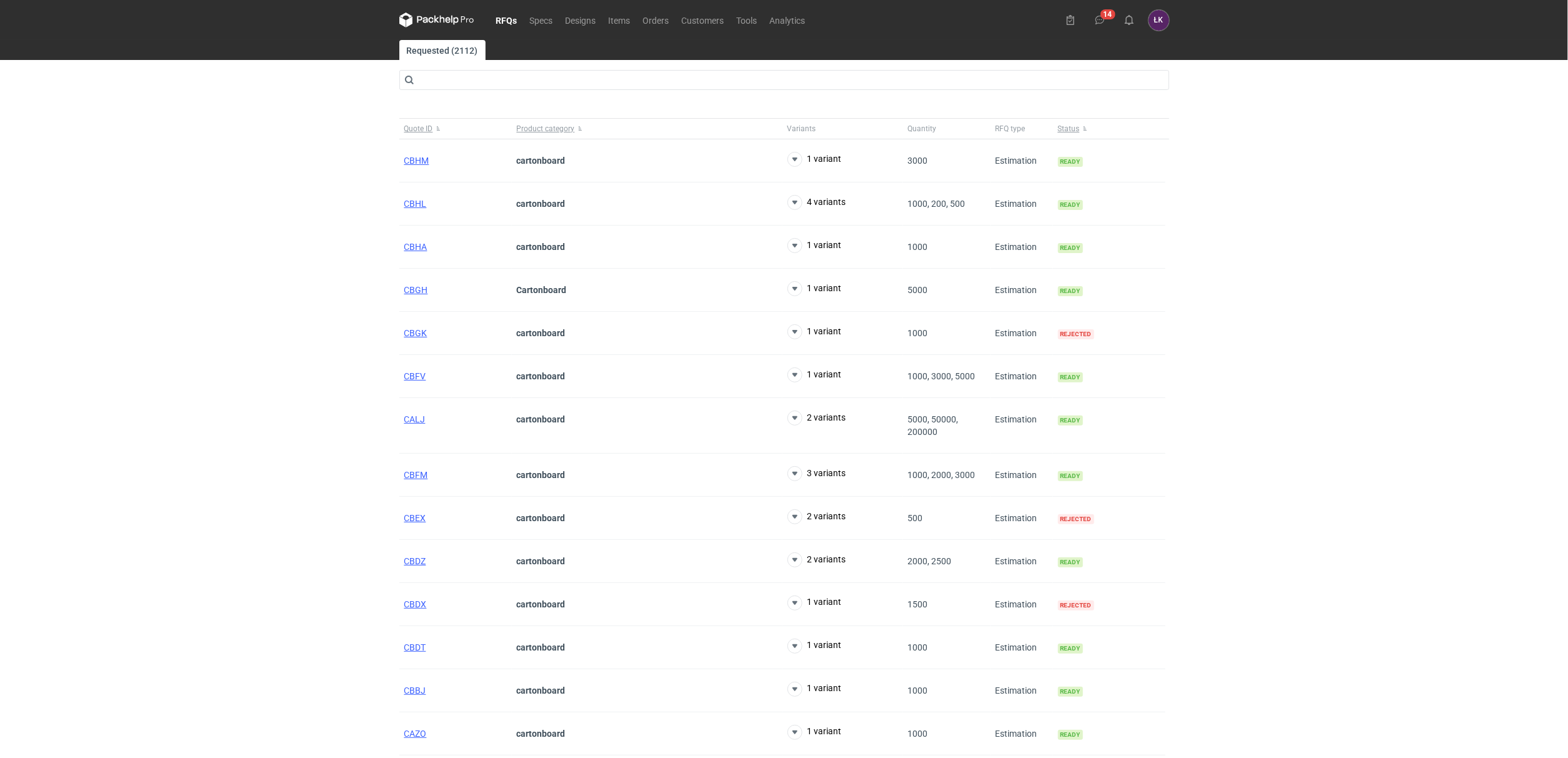
click at [263, 249] on div "RFQs Specs Designs Items Orders Customers Tools Analytics 14 [PERSON_NAME] Kowa…" at bounding box center [784, 379] width 1568 height 758
